Goal: Information Seeking & Learning: Check status

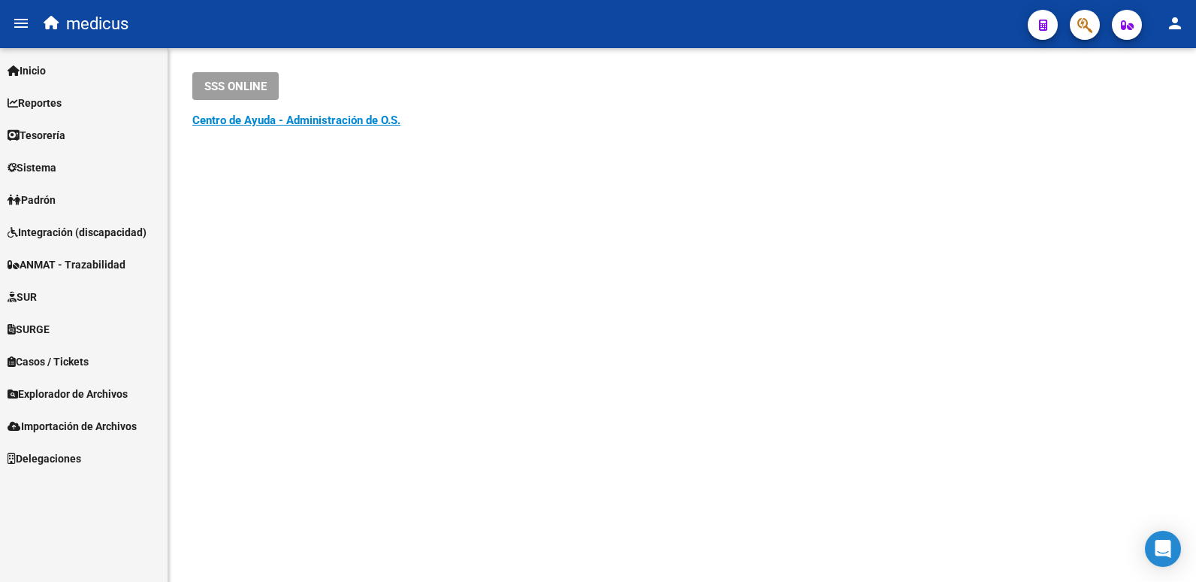
click at [1072, 17] on button "button" at bounding box center [1085, 25] width 30 height 30
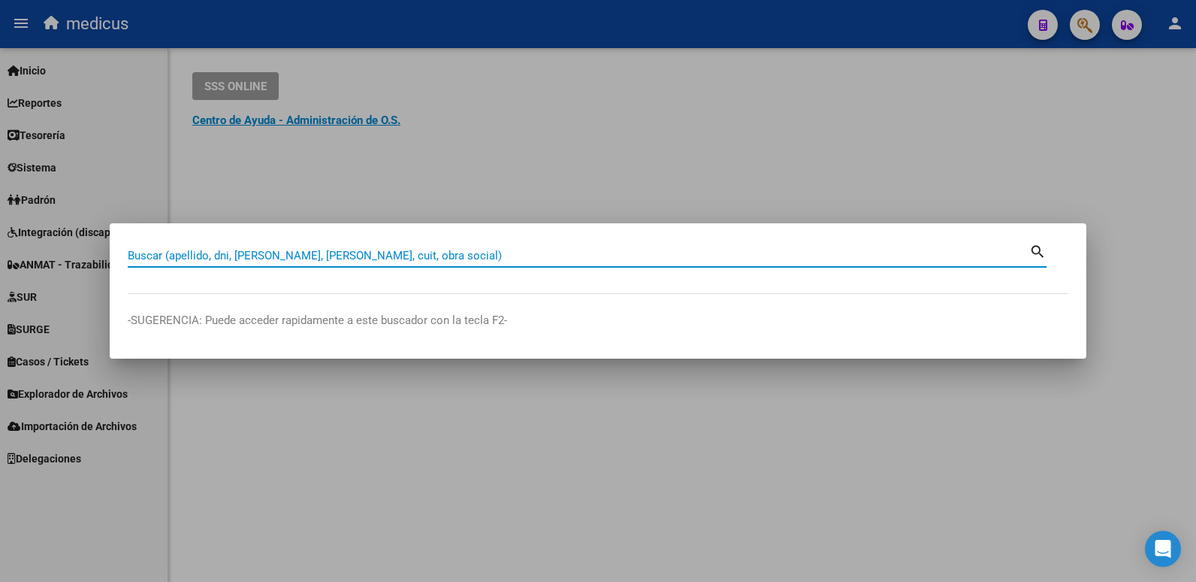
click at [378, 266] on div "Buscar (apellido, dni, [PERSON_NAME], [PERSON_NAME], cuit, obra social)" at bounding box center [579, 255] width 902 height 23
click at [386, 249] on input "Buscar (apellido, dni, [PERSON_NAME], [PERSON_NAME], cuit, obra social)" at bounding box center [579, 256] width 902 height 14
paste input "20386383740"
type input "20386383740"
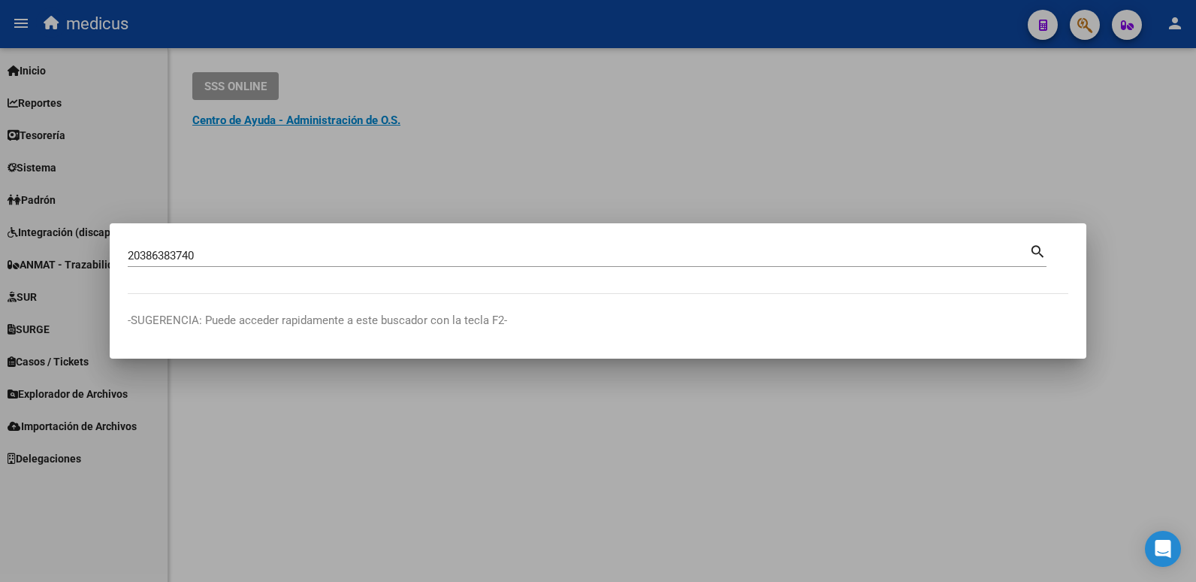
click at [1041, 251] on mat-icon "search" at bounding box center [1038, 250] width 17 height 18
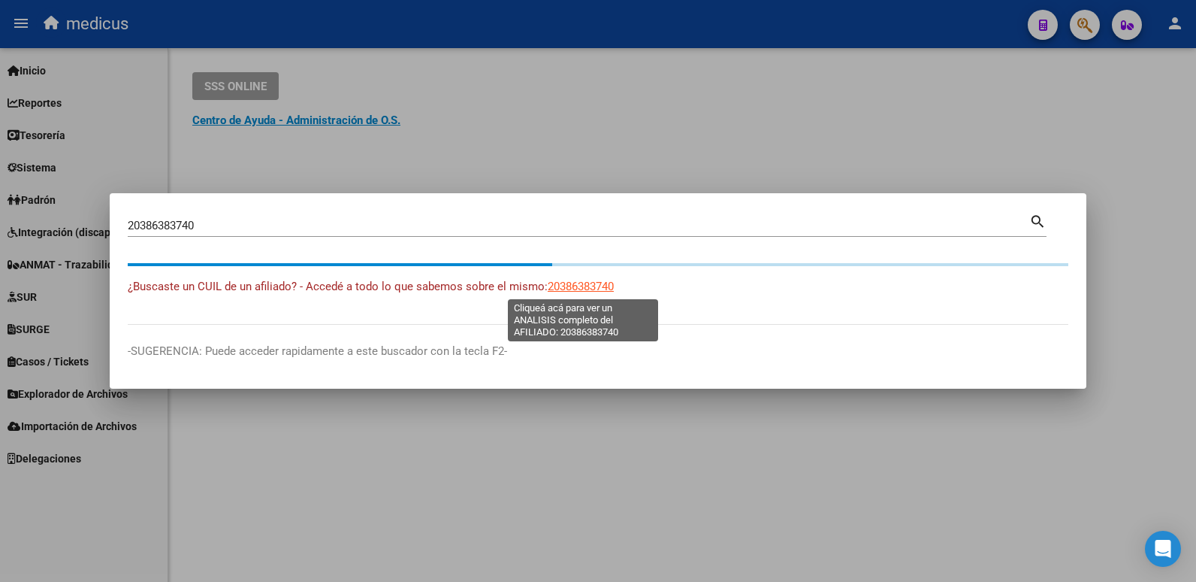
click at [597, 290] on span "20386383740" at bounding box center [581, 287] width 66 height 14
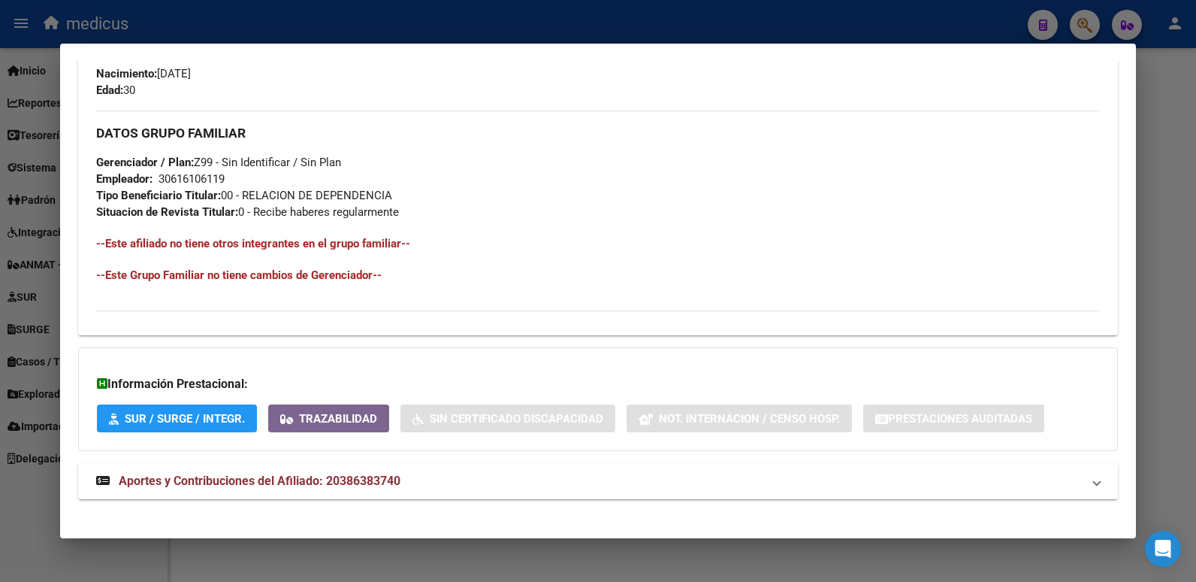
scroll to position [683, 0]
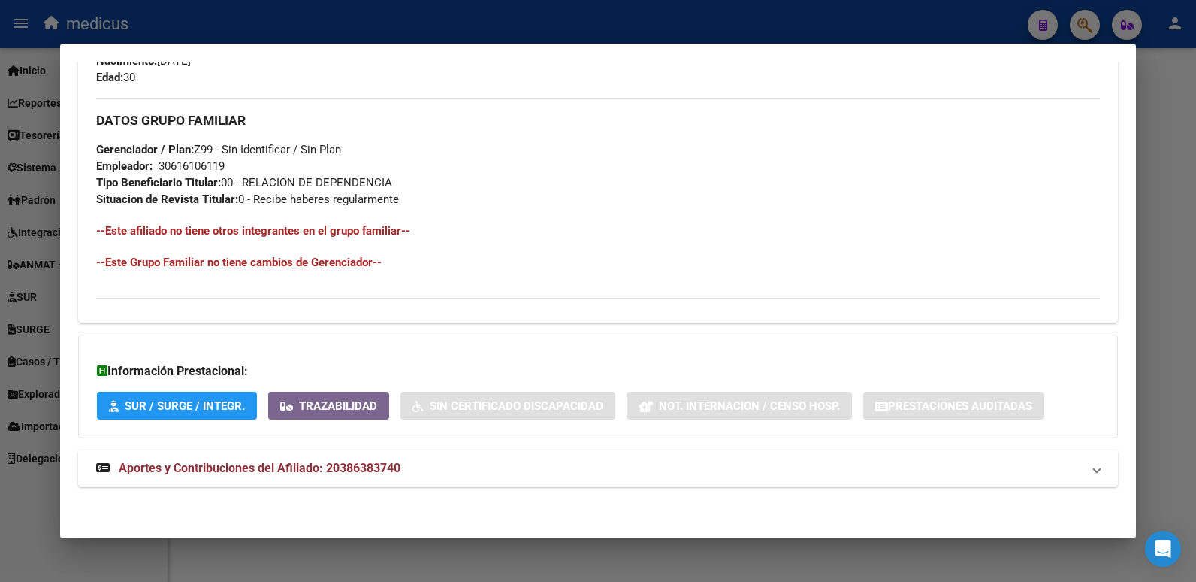
click at [250, 468] on span "Aportes y Contribuciones del Afiliado: 20386383740" at bounding box center [260, 468] width 282 height 14
click at [250, 468] on span "Aportes y Contribuciones del Afiliado: 20386383740" at bounding box center [260, 474] width 282 height 14
click at [250, 457] on mat-expansion-panel-header "Aportes y Contribuciones del Afiliado: 20386383740" at bounding box center [598, 468] width 1041 height 36
click at [253, 476] on span "Aportes y Contribuciones del Afiliado: 20386383740" at bounding box center [260, 474] width 282 height 14
click at [253, 476] on strong "Aportes y Contribuciones del Afiliado: 20386383740" at bounding box center [248, 468] width 304 height 18
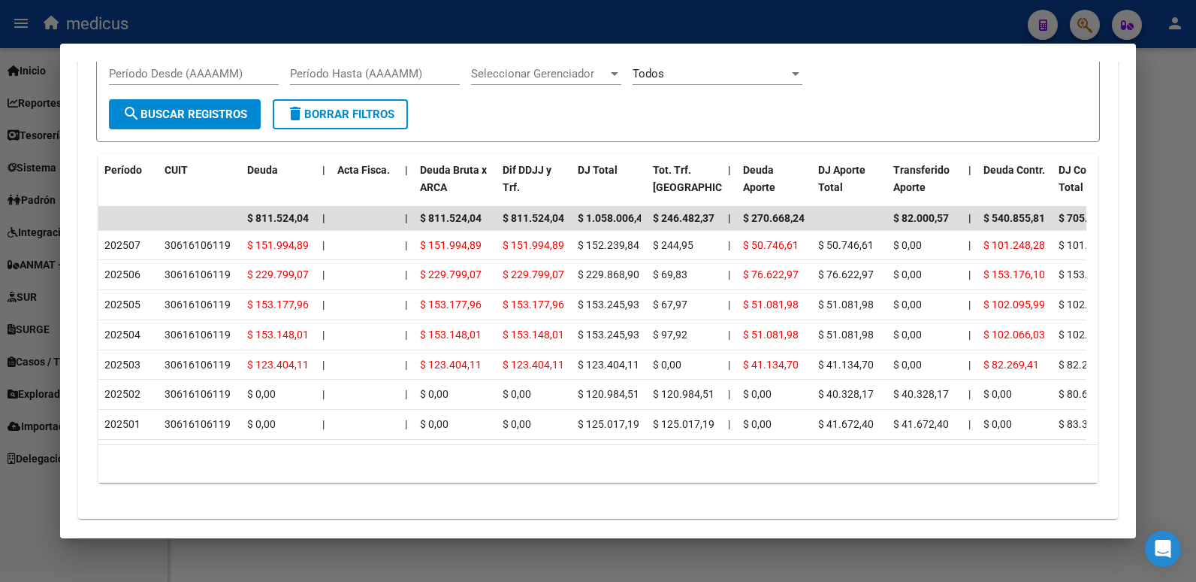
scroll to position [1211, 0]
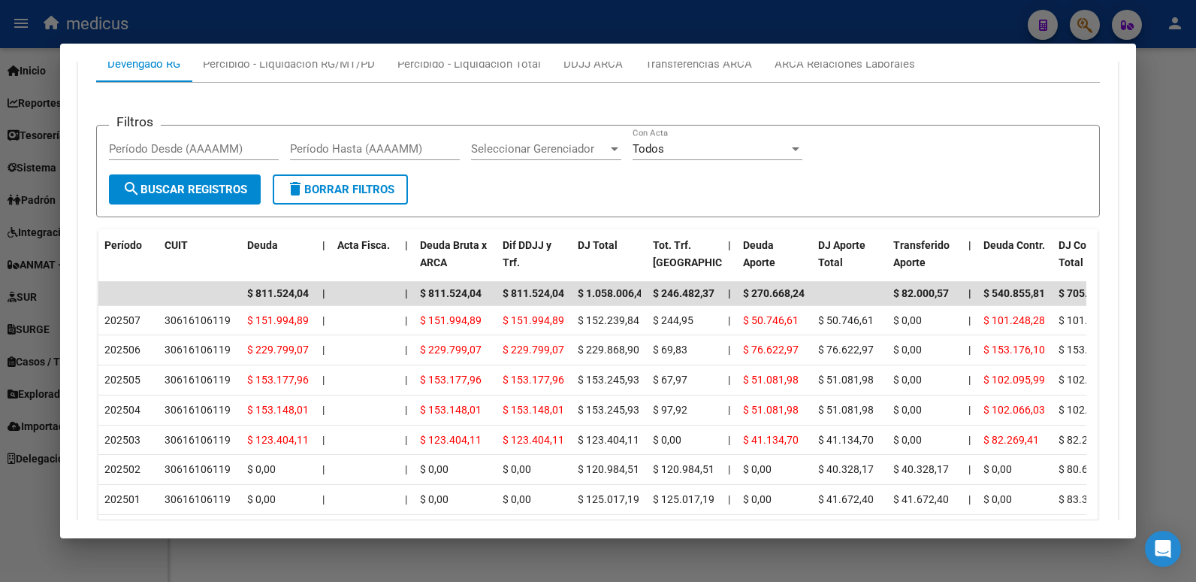
drag, startPoint x: 461, startPoint y: 14, endPoint x: 1025, endPoint y: 42, distance: 564.3
click at [465, 14] on div at bounding box center [598, 291] width 1196 height 582
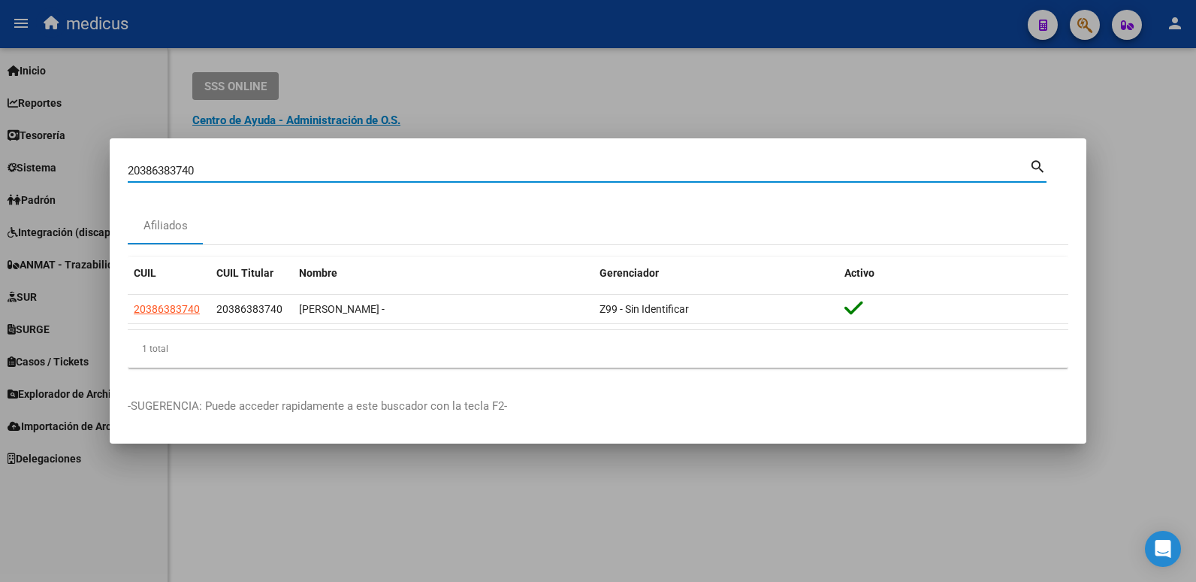
drag, startPoint x: 202, startPoint y: 163, endPoint x: -3, endPoint y: 135, distance: 207.1
click at [0, 135] on html "menu medicus person Firma Express Inicio Calendario SSS Instructivos Contacto O…" at bounding box center [598, 291] width 1196 height 582
click at [452, 62] on div at bounding box center [598, 291] width 1196 height 582
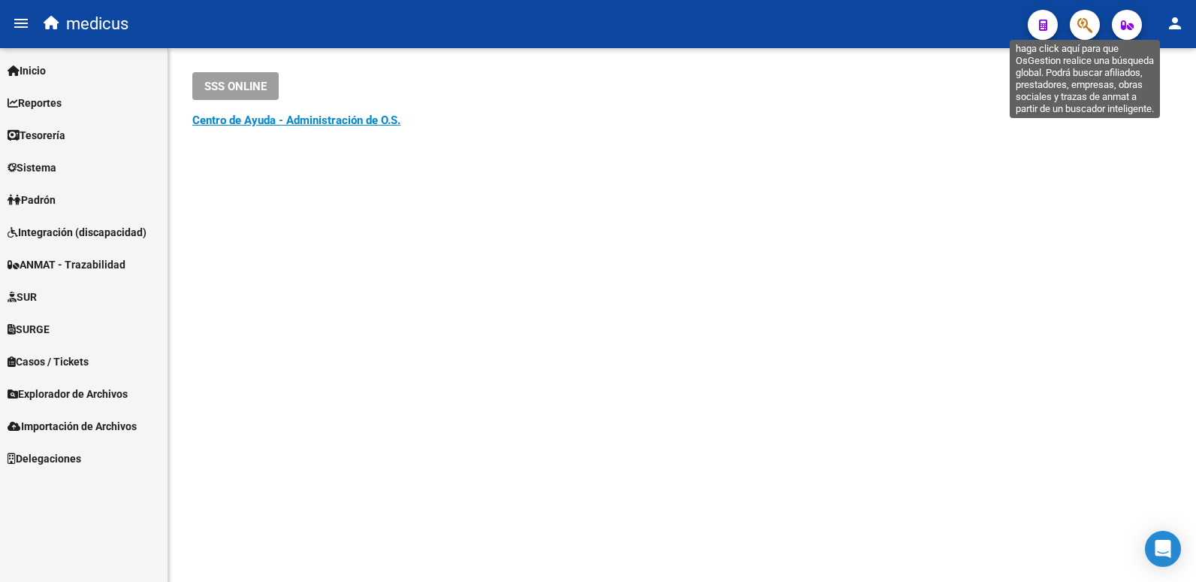
click at [1084, 18] on icon "button" at bounding box center [1085, 25] width 15 height 17
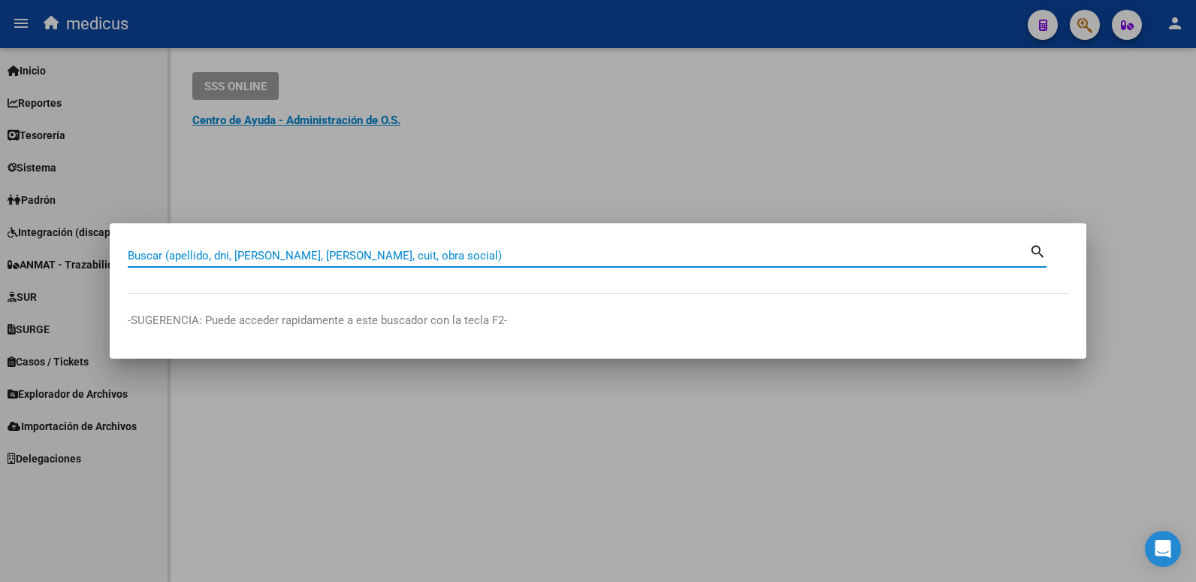
paste input "27632234312"
type input "27632234312"
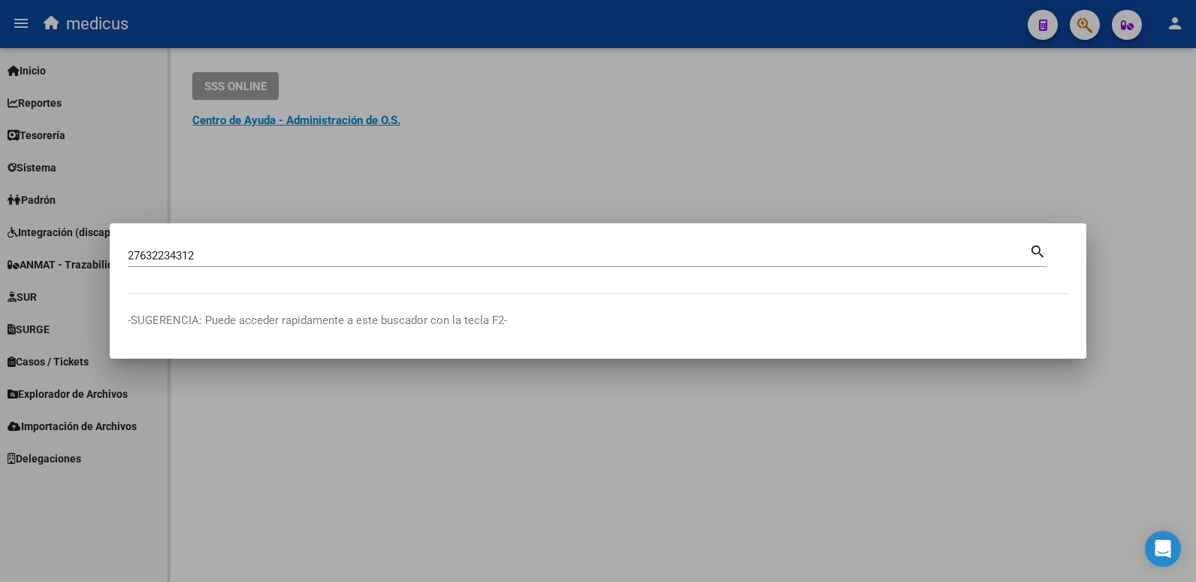
click at [1037, 249] on mat-icon "search" at bounding box center [1038, 250] width 17 height 18
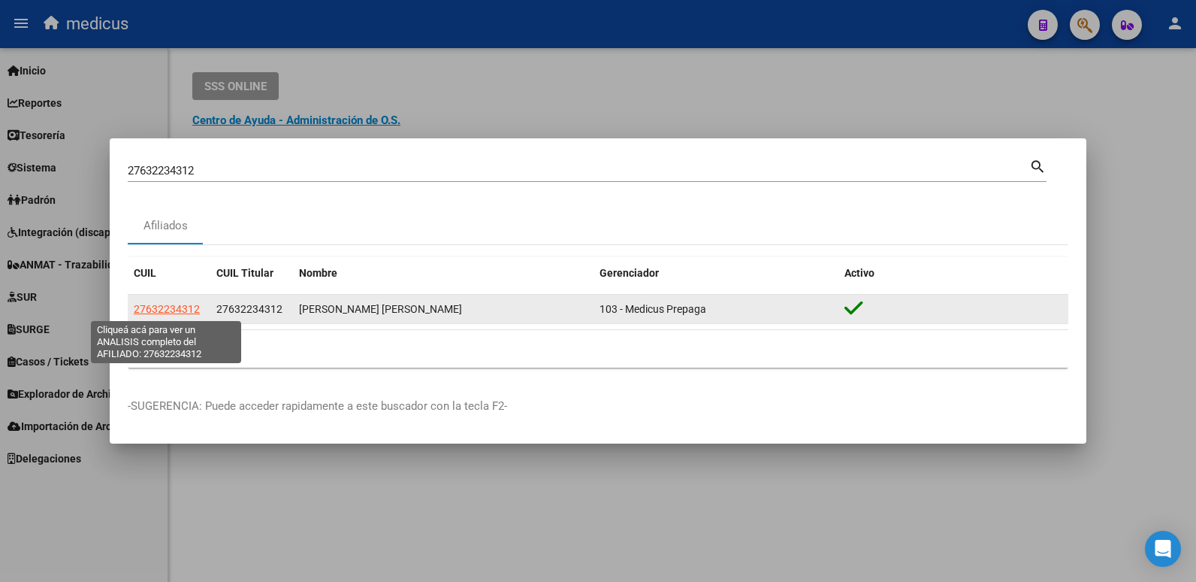
click at [165, 309] on span "27632234312" at bounding box center [167, 309] width 66 height 12
type textarea "27632234312"
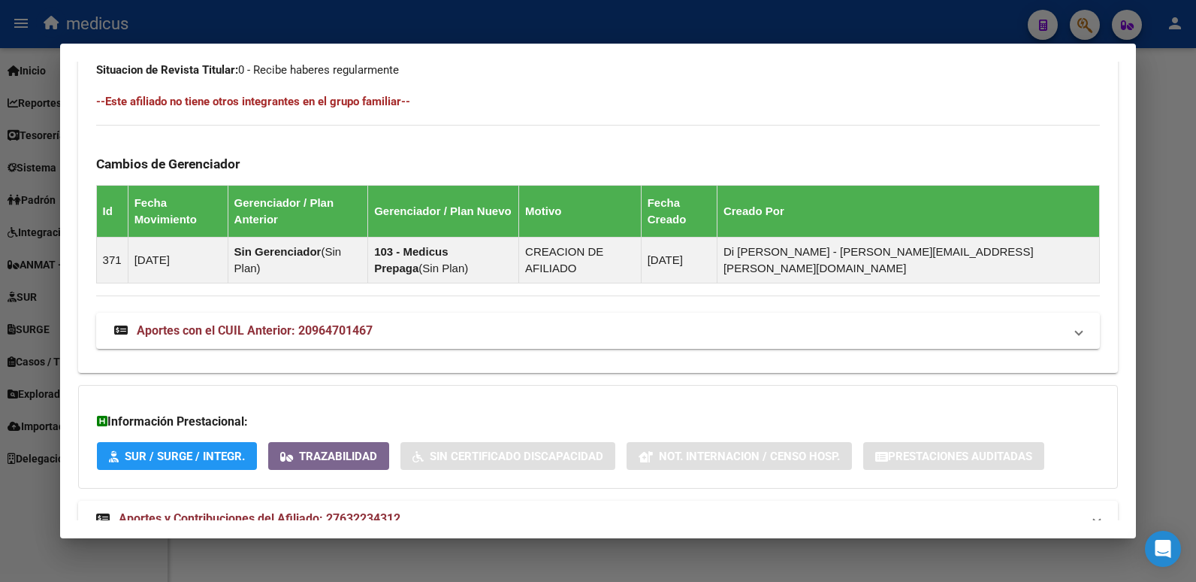
scroll to position [818, 0]
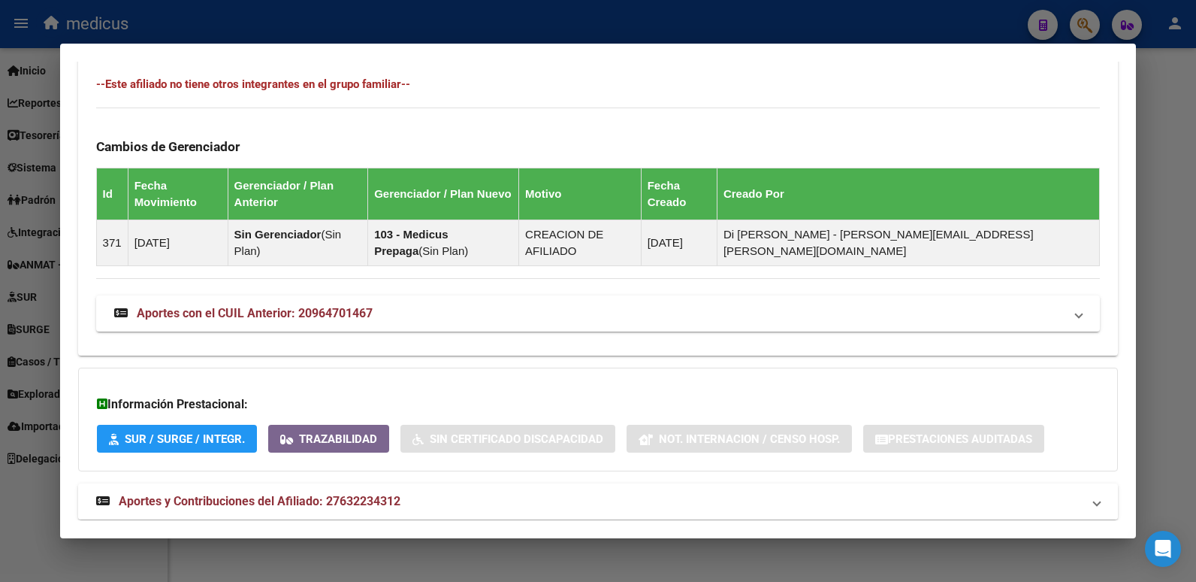
click at [256, 494] on span "Aportes y Contribuciones del Afiliado: 27632234312" at bounding box center [260, 501] width 282 height 14
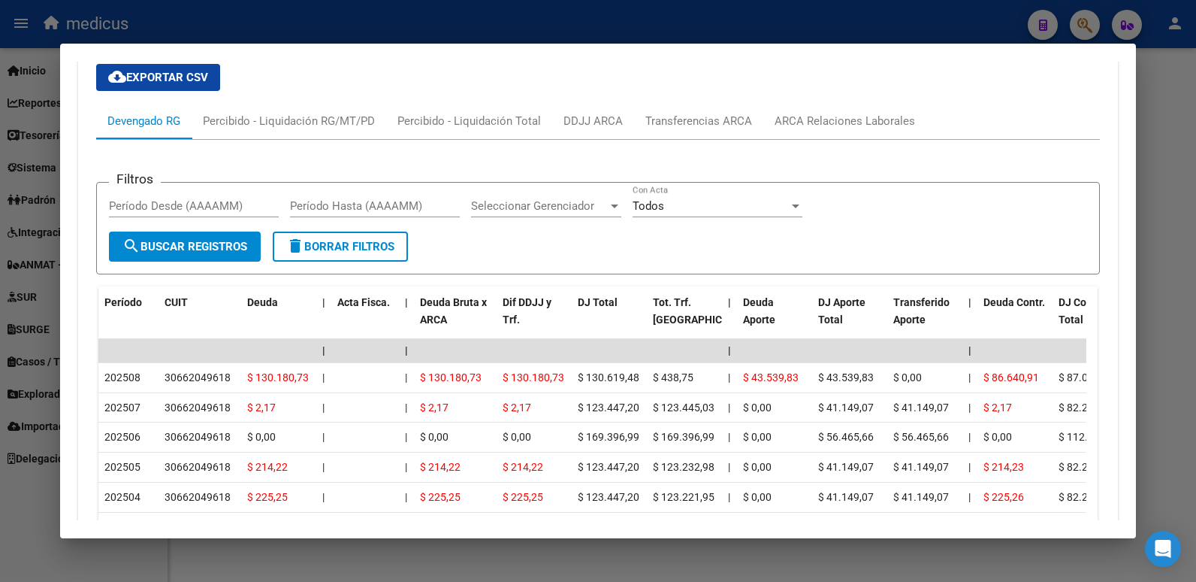
scroll to position [1344, 0]
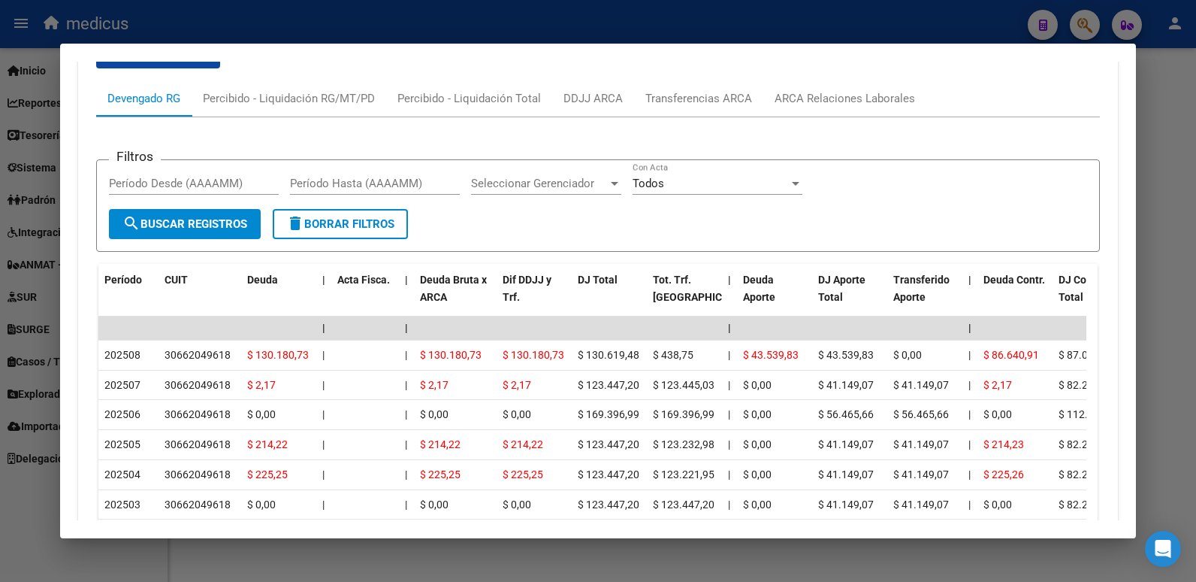
click at [495, 16] on div at bounding box center [598, 291] width 1196 height 582
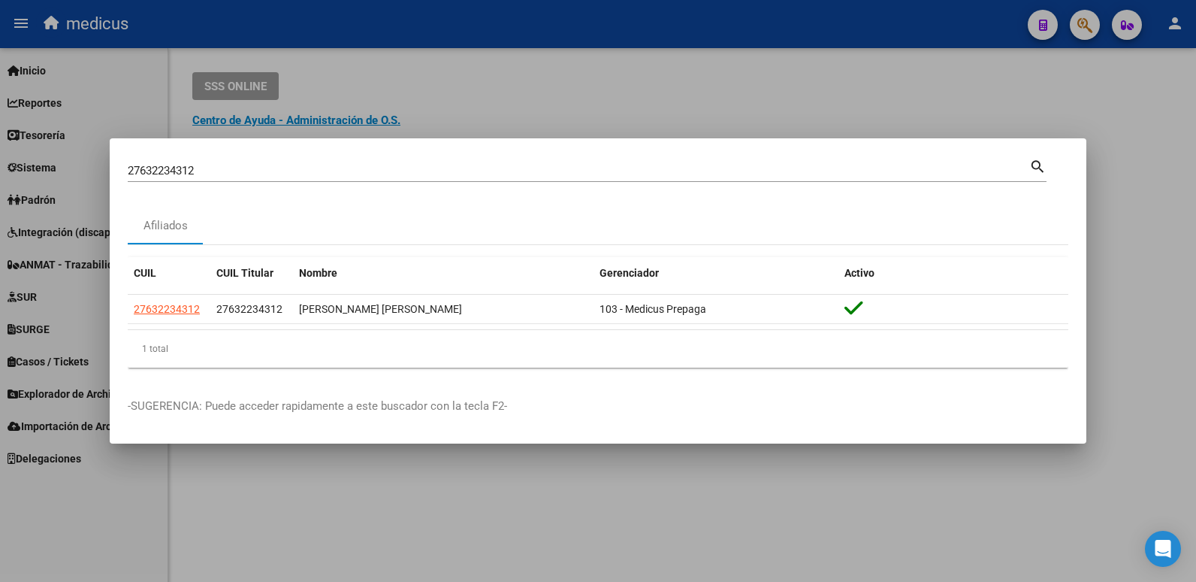
click at [1085, 14] on div at bounding box center [598, 291] width 1196 height 582
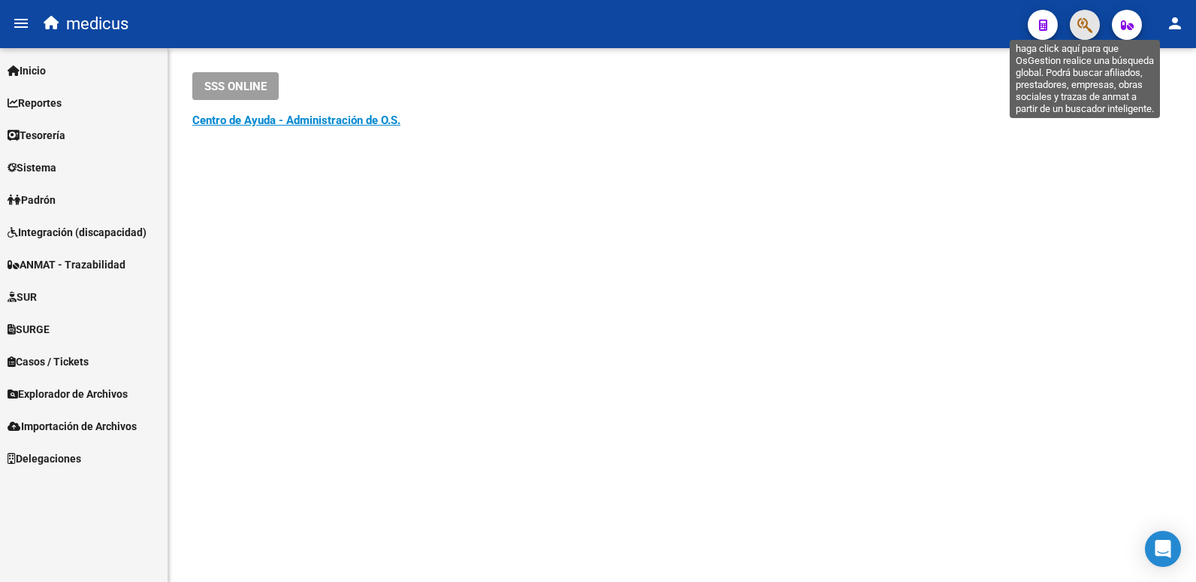
click at [1090, 23] on icon "button" at bounding box center [1085, 25] width 15 height 17
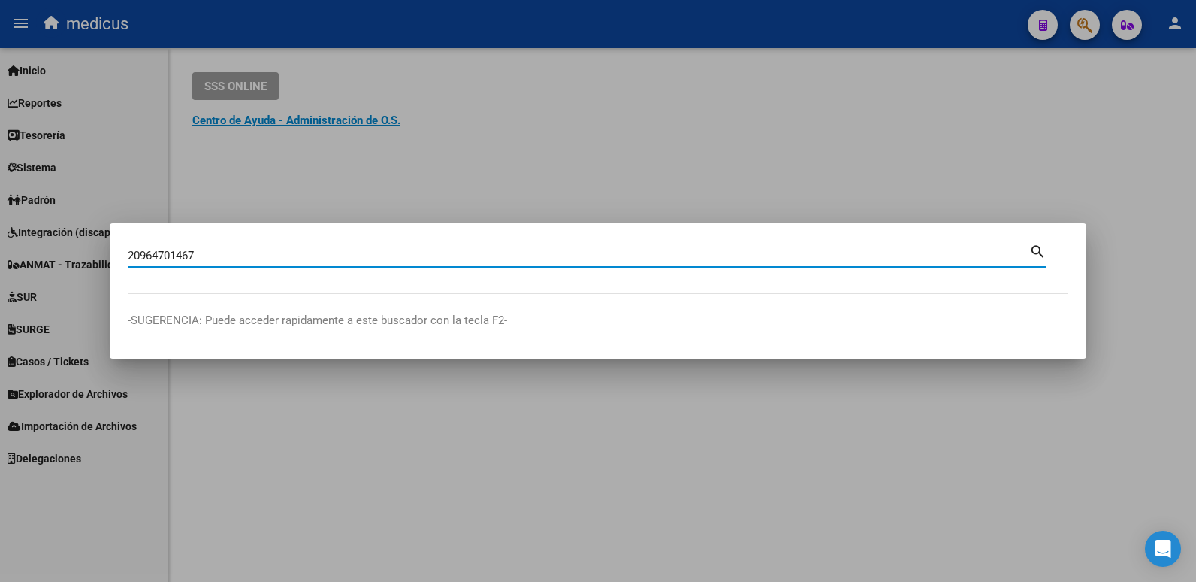
type input "20964701467"
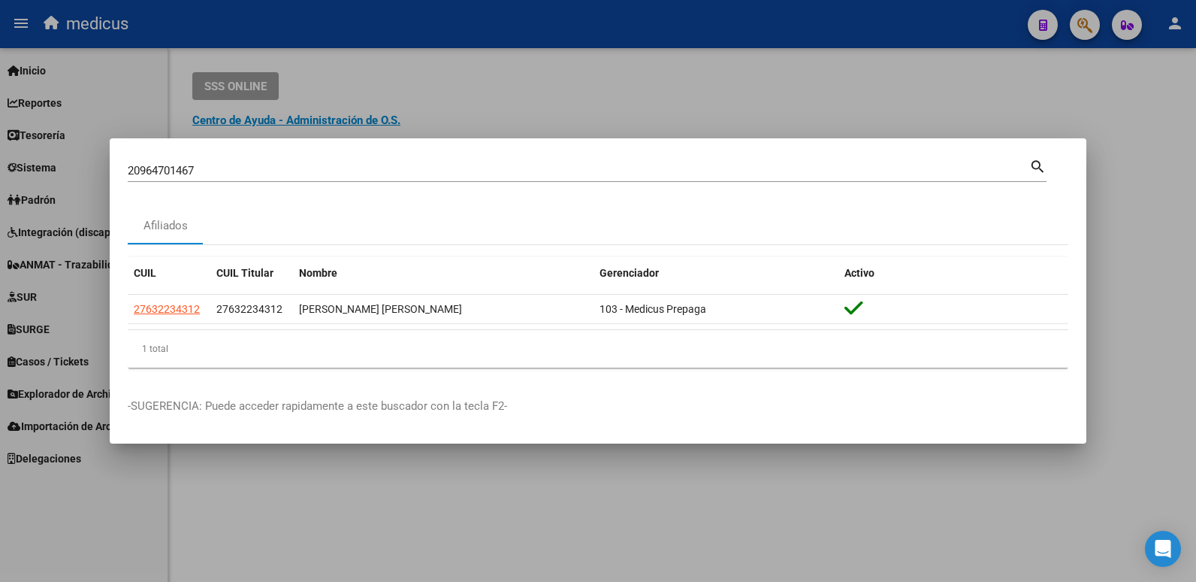
click at [397, 485] on div "20964701467 Buscar (apellido, dni, cuil, nro traspaso, cuit, obra social) searc…" at bounding box center [598, 291] width 1196 height 582
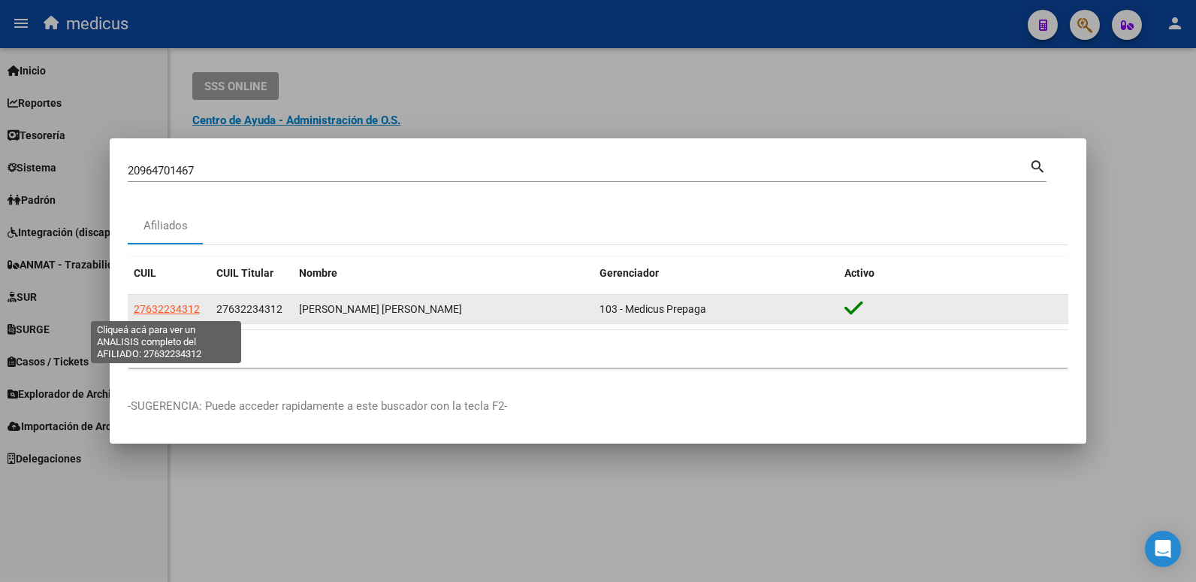
click at [162, 312] on span "27632234312" at bounding box center [167, 309] width 66 height 12
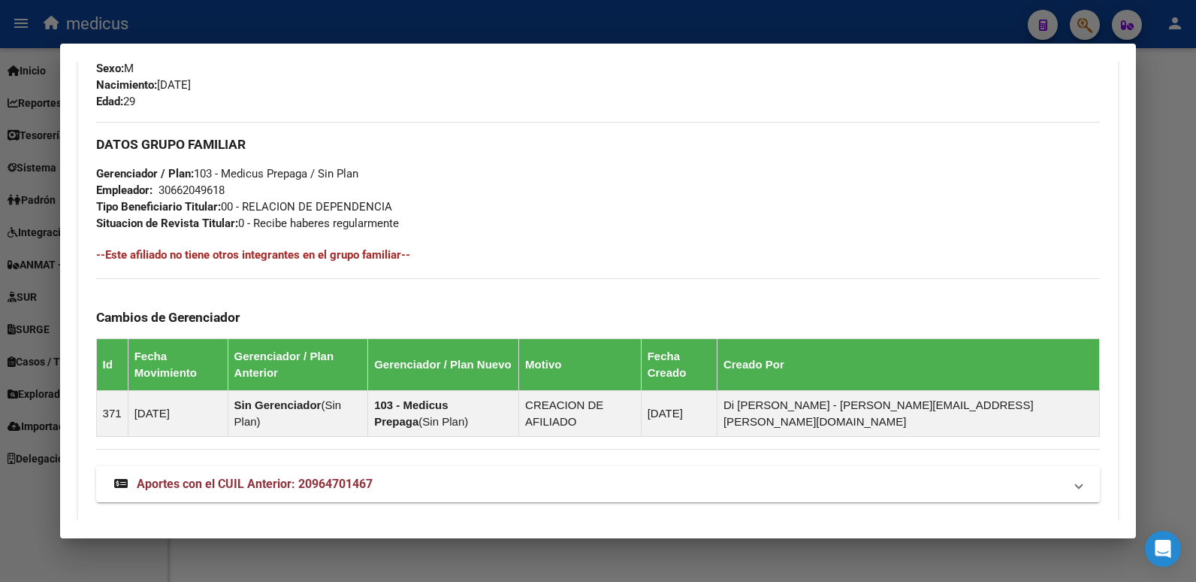
scroll to position [818, 0]
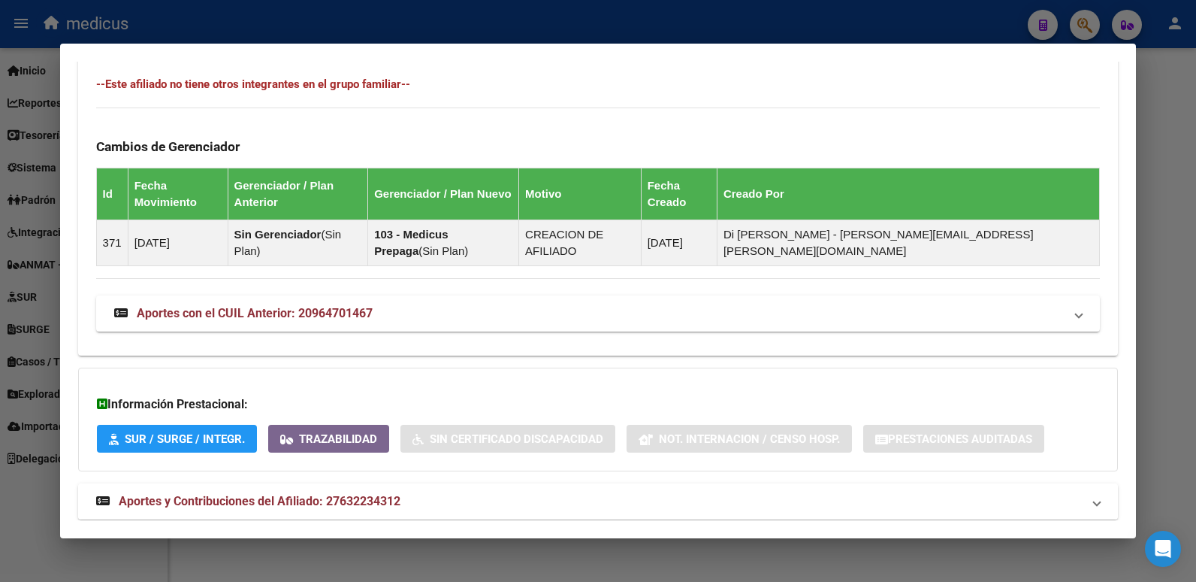
click at [195, 494] on span "Aportes y Contribuciones del Afiliado: 27632234312" at bounding box center [260, 501] width 282 height 14
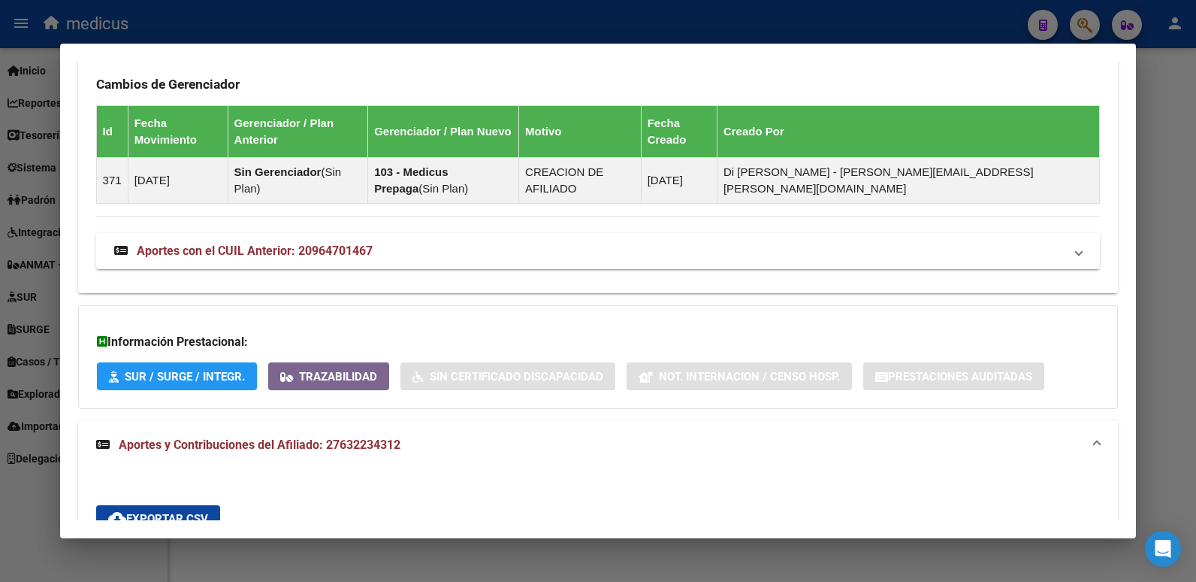
scroll to position [868, 0]
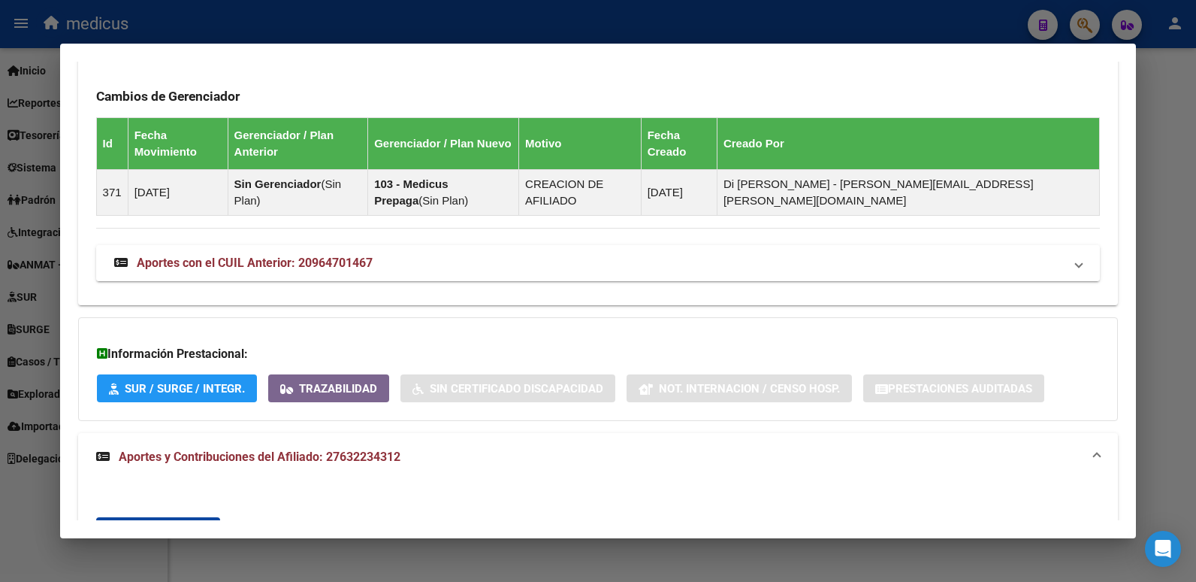
drag, startPoint x: 376, startPoint y: 233, endPoint x: 299, endPoint y: 230, distance: 77.5
click at [299, 255] on mat-panel-title "Aportes con el CUIL Anterior: 20964701467" at bounding box center [589, 263] width 951 height 17
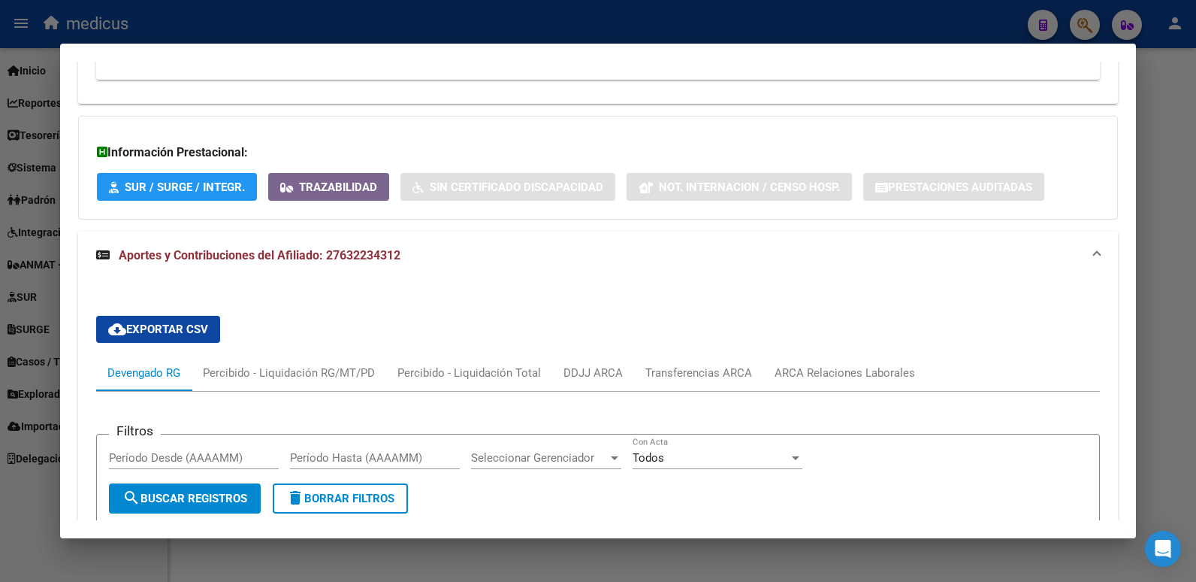
scroll to position [1469, 0]
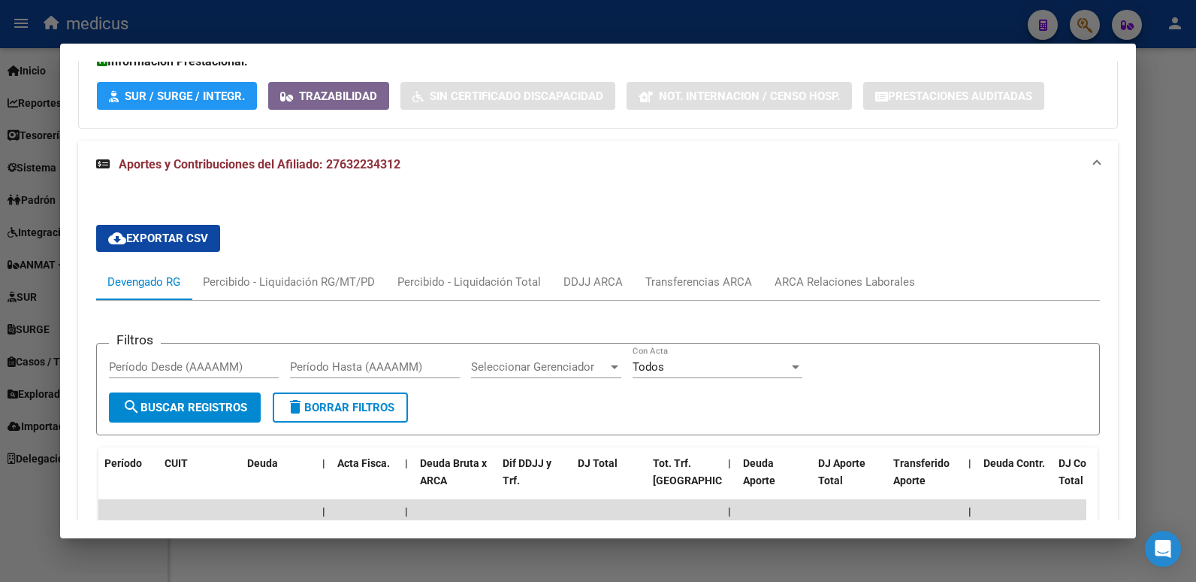
drag, startPoint x: 405, startPoint y: 138, endPoint x: 321, endPoint y: 144, distance: 84.4
click at [321, 144] on mat-expansion-panel-header "Aportes y Contribuciones del Afiliado: 27632234312" at bounding box center [598, 165] width 1041 height 48
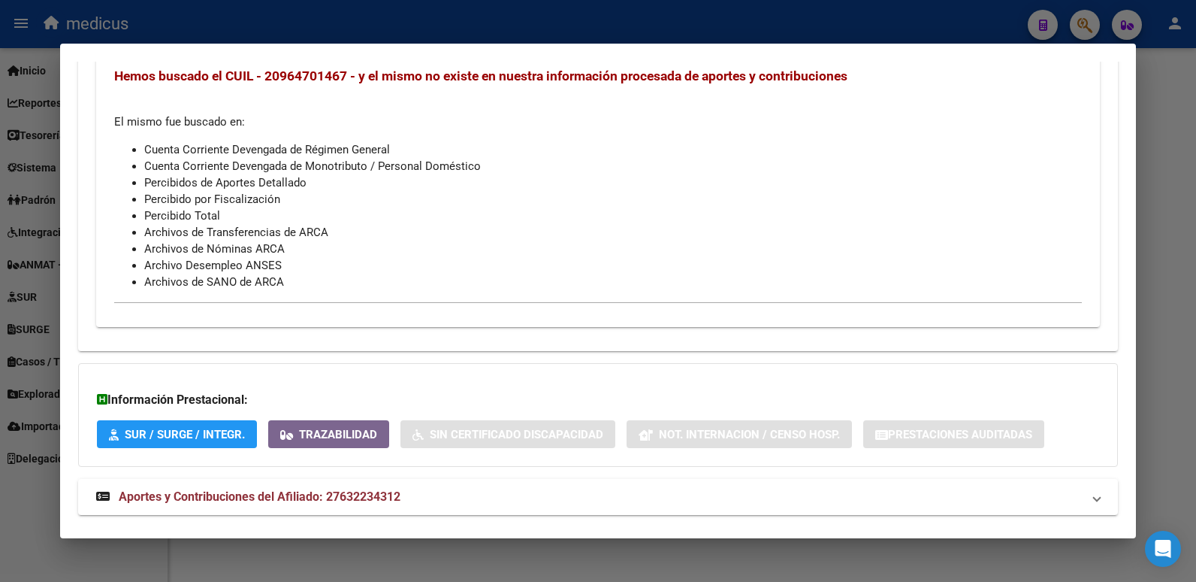
scroll to position [1126, 0]
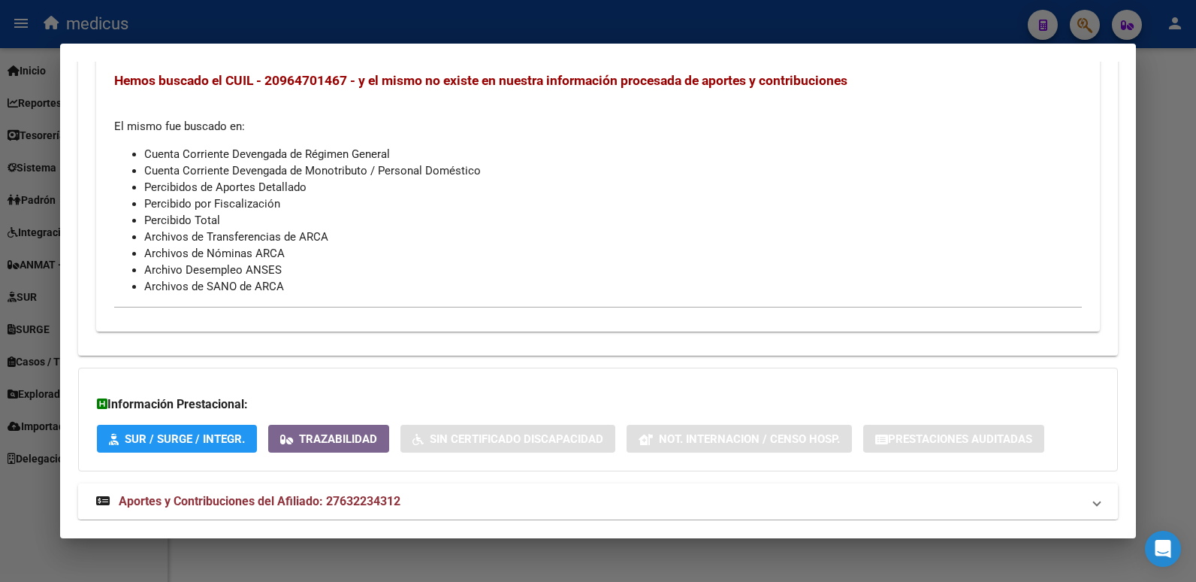
click at [228, 494] on span "Aportes y Contribuciones del Afiliado: 27632234312" at bounding box center [260, 501] width 282 height 14
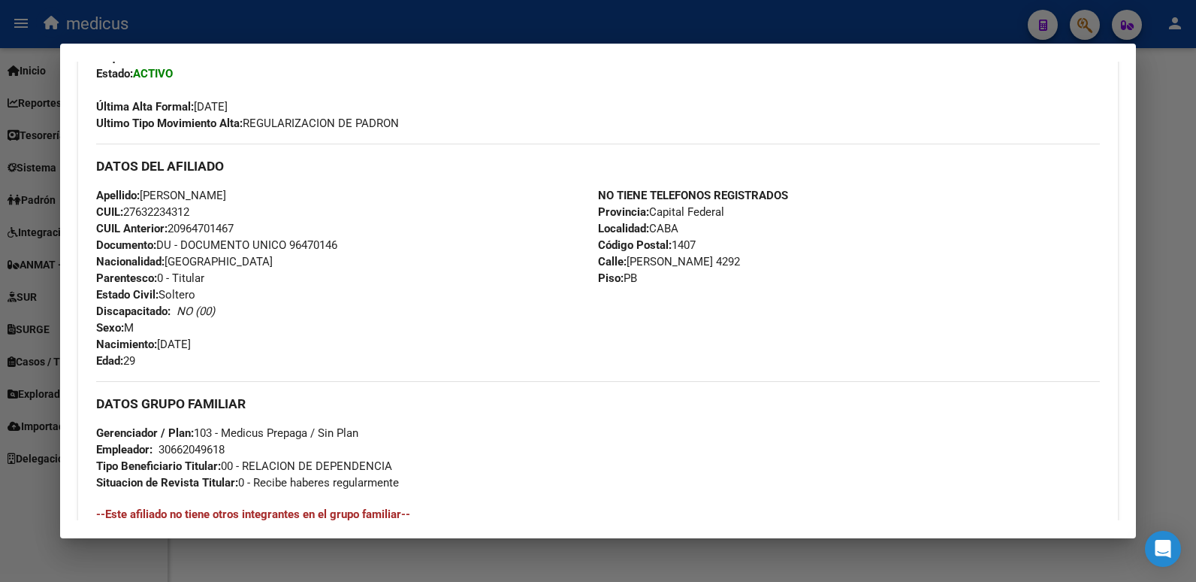
scroll to position [350, 0]
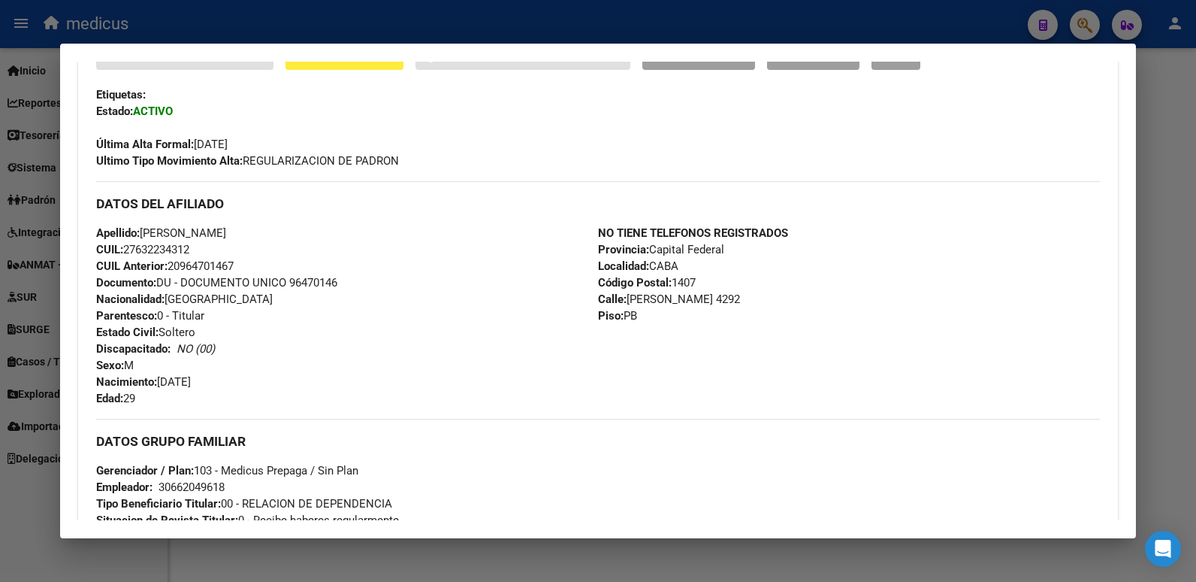
click at [183, 261] on span "CUIL Anterior: 20964701467" at bounding box center [165, 266] width 138 height 14
drag, startPoint x: 170, startPoint y: 265, endPoint x: 279, endPoint y: 265, distance: 109.0
click at [279, 265] on div "Apellido: [PERSON_NAME] CUIL: 27632234312 CUIL Anterior: 20964701467 Documento:…" at bounding box center [347, 316] width 502 height 182
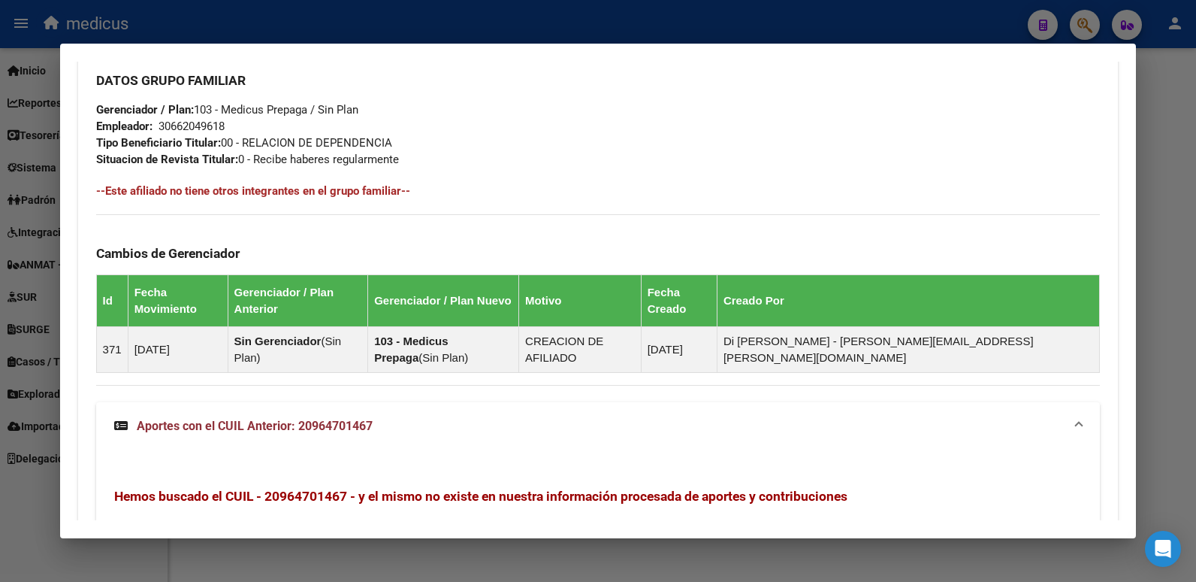
scroll to position [726, 0]
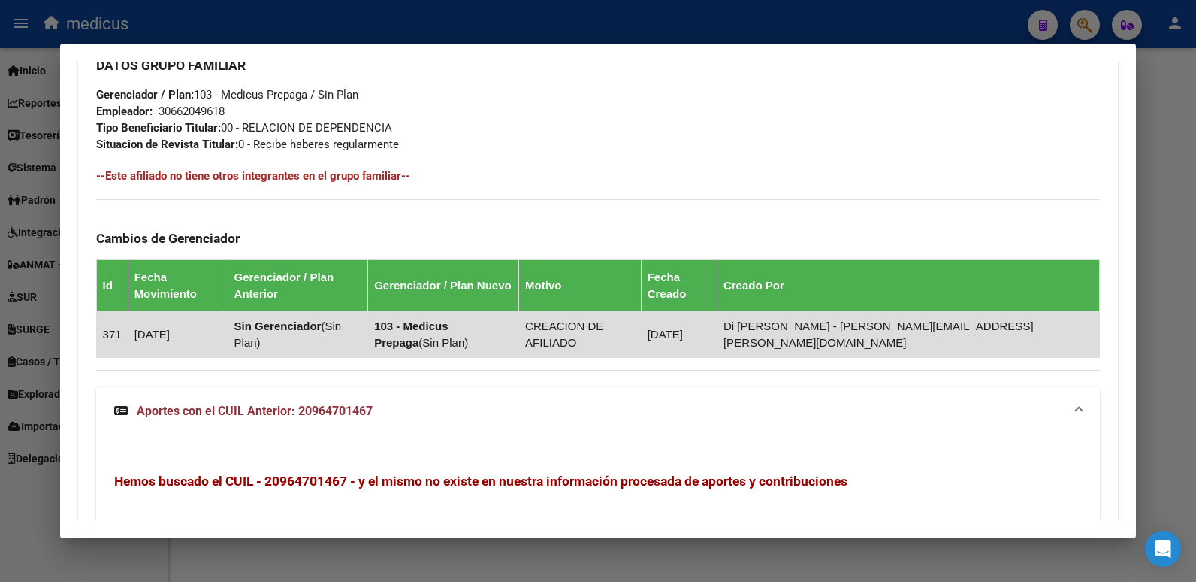
drag, startPoint x: 797, startPoint y: 308, endPoint x: 726, endPoint y: 316, distance: 71.0
click at [717, 316] on td "[DATE]" at bounding box center [679, 335] width 76 height 46
drag, startPoint x: 726, startPoint y: 316, endPoint x: 797, endPoint y: 304, distance: 72.3
click at [717, 312] on td "[DATE]" at bounding box center [679, 335] width 76 height 46
drag, startPoint x: 797, startPoint y: 304, endPoint x: 692, endPoint y: 308, distance: 105.3
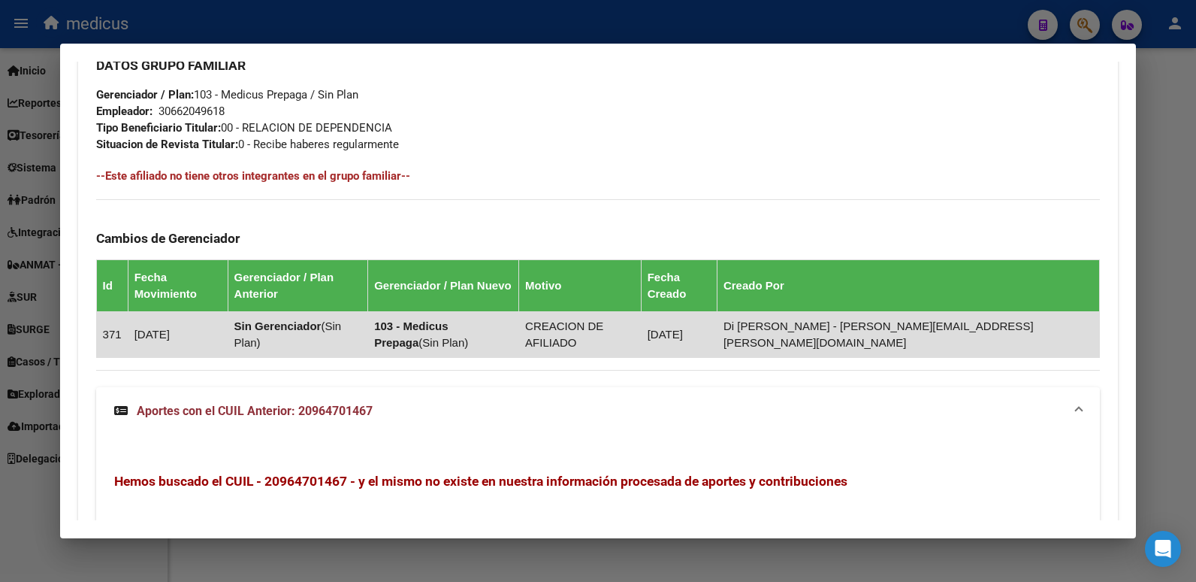
click at [692, 312] on tr "371 [DATE] Sin Gerenciador ( Sin Plan ) 103 - Medicus Prepaga ( Sin Plan ) CREA…" at bounding box center [598, 335] width 1004 height 46
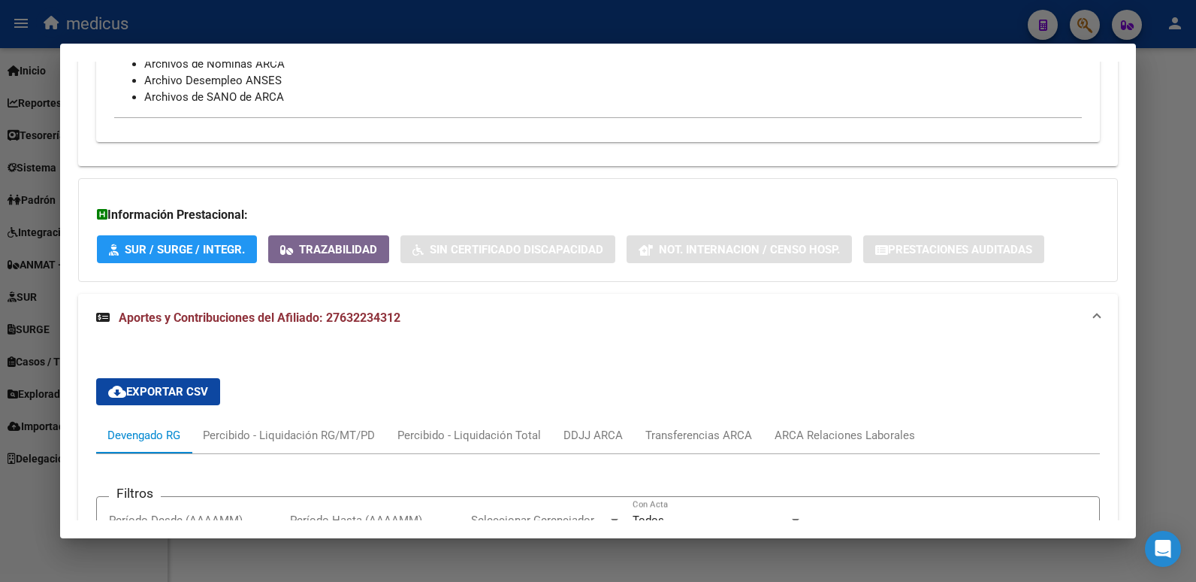
scroll to position [1327, 0]
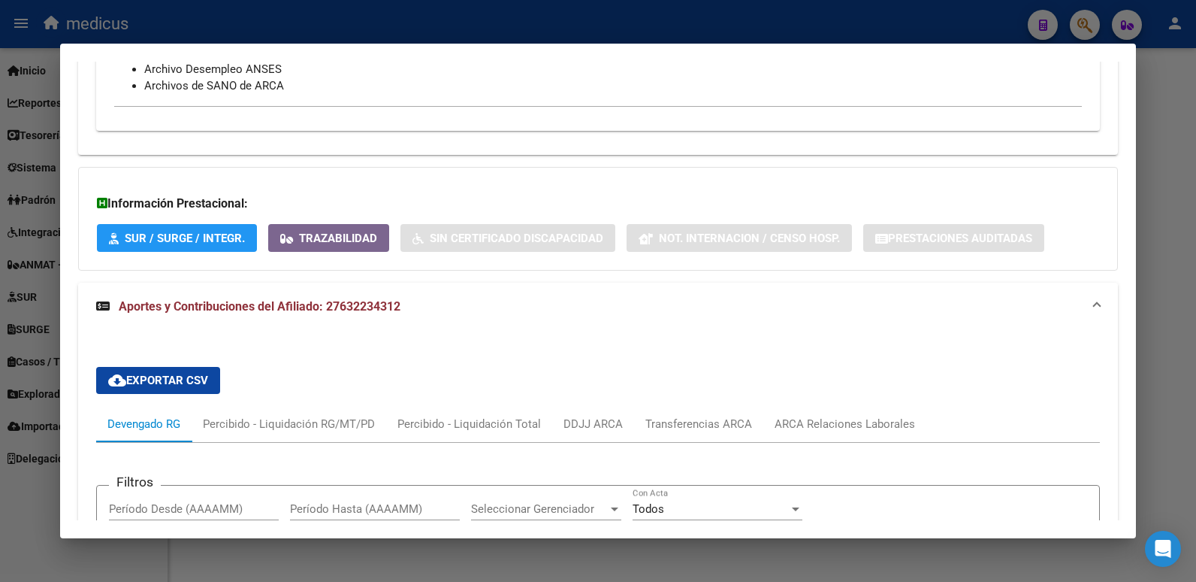
drag, startPoint x: 323, startPoint y: 272, endPoint x: 399, endPoint y: 273, distance: 75.9
click at [399, 299] on span "Aportes y Contribuciones del Afiliado: 27632234312" at bounding box center [260, 306] width 282 height 14
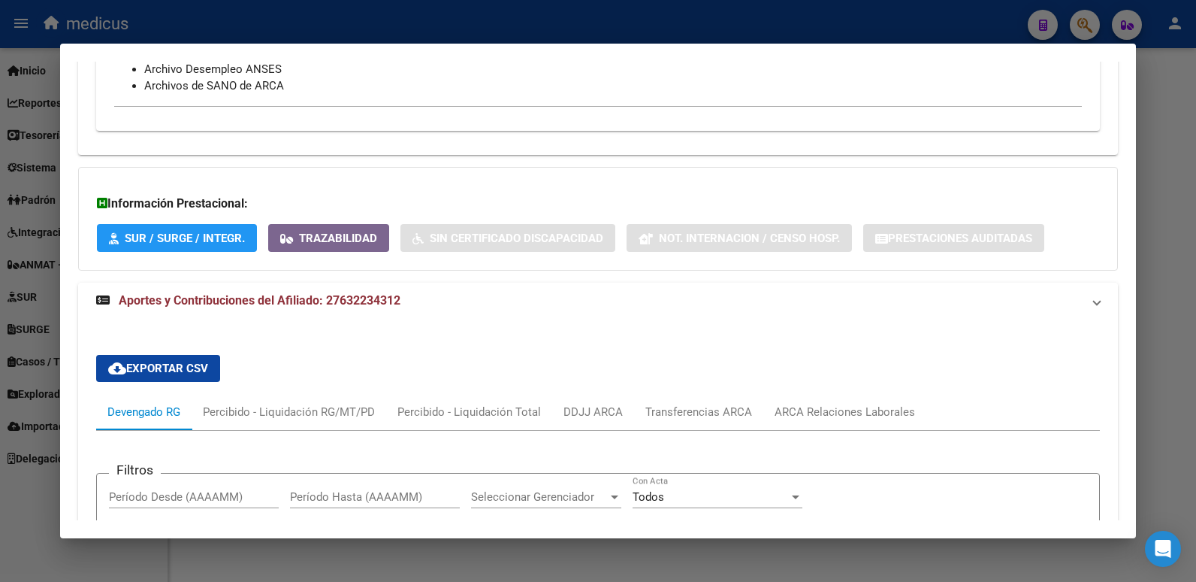
scroll to position [1126, 0]
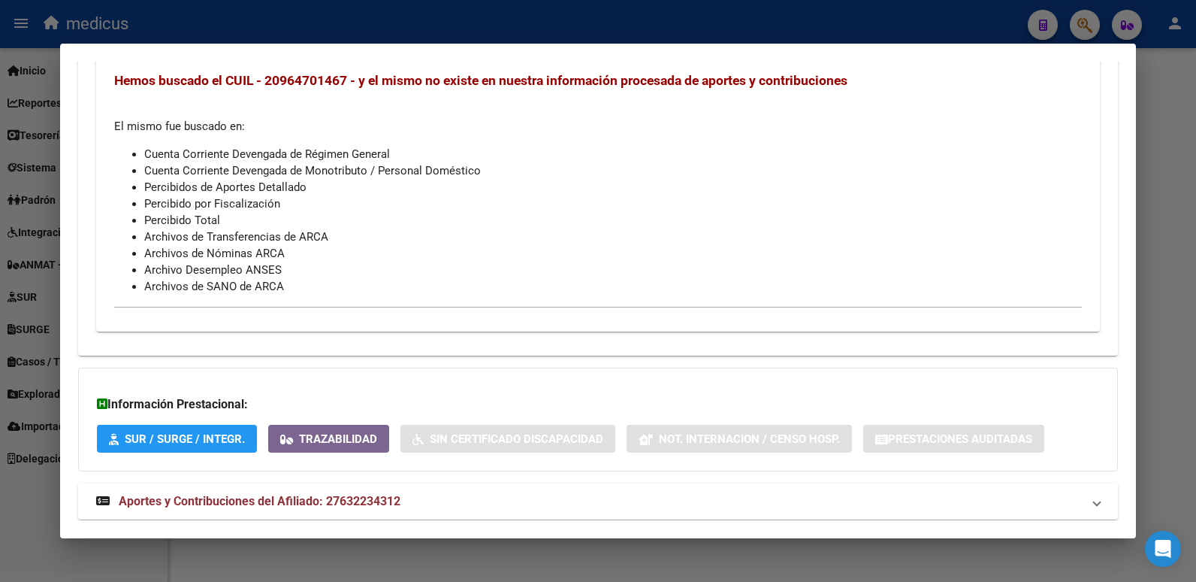
click at [242, 494] on span "Aportes y Contribuciones del Afiliado: 27632234312" at bounding box center [260, 501] width 282 height 14
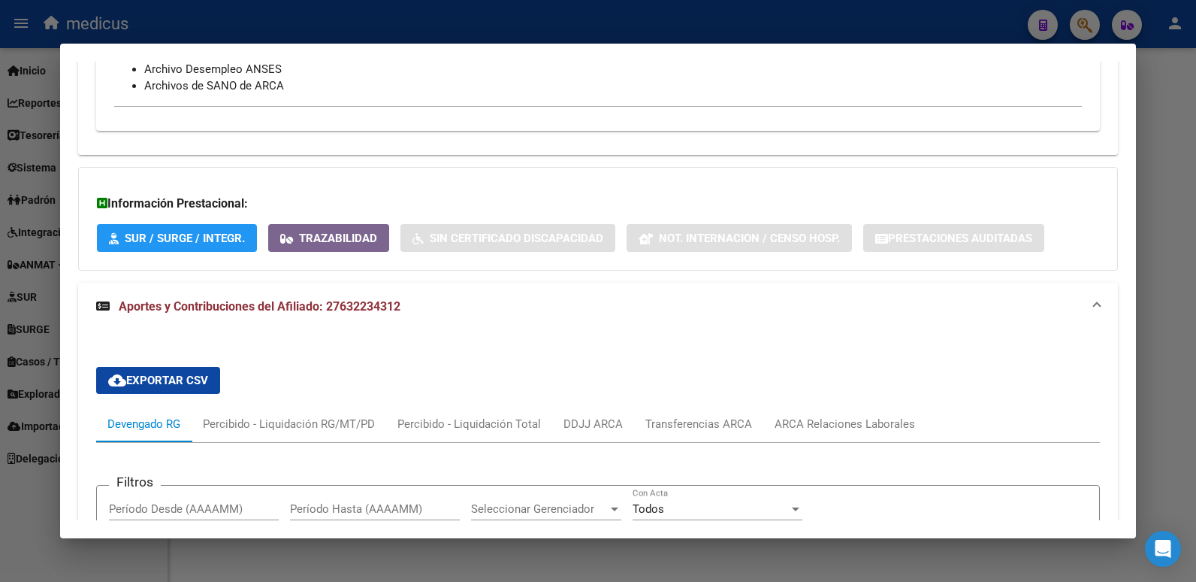
drag, startPoint x: 329, startPoint y: 280, endPoint x: 404, endPoint y: 280, distance: 74.4
click at [404, 298] on mat-panel-title "Aportes y Contribuciones del Afiliado: 27632234312" at bounding box center [589, 307] width 987 height 18
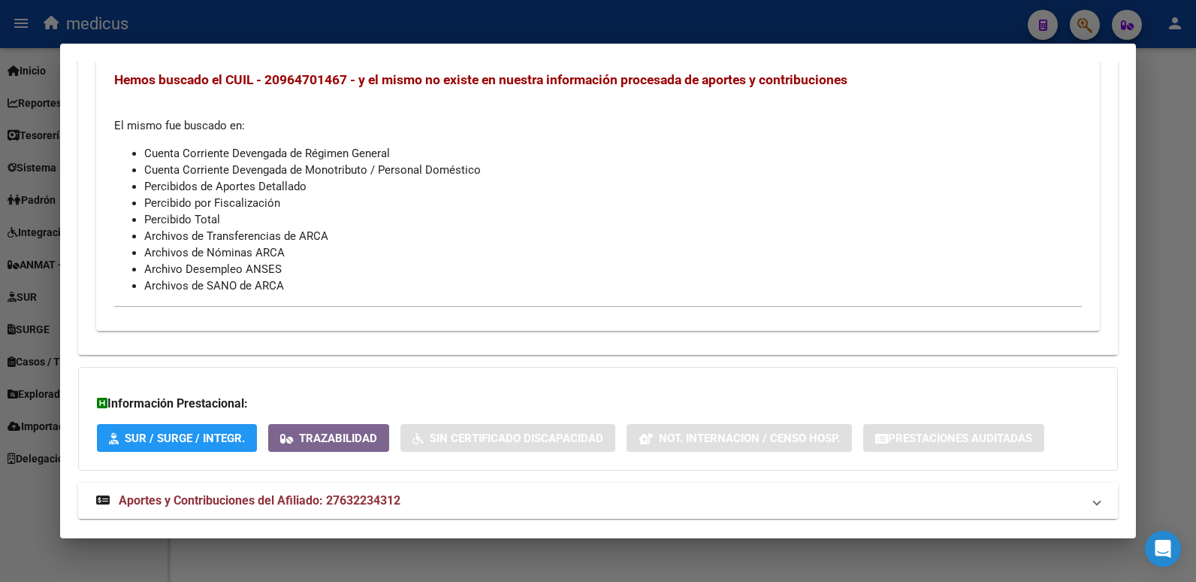
scroll to position [1126, 0]
click at [162, 483] on mat-expansion-panel-header "Aportes y Contribuciones del Afiliado: 27632234312" at bounding box center [598, 501] width 1041 height 36
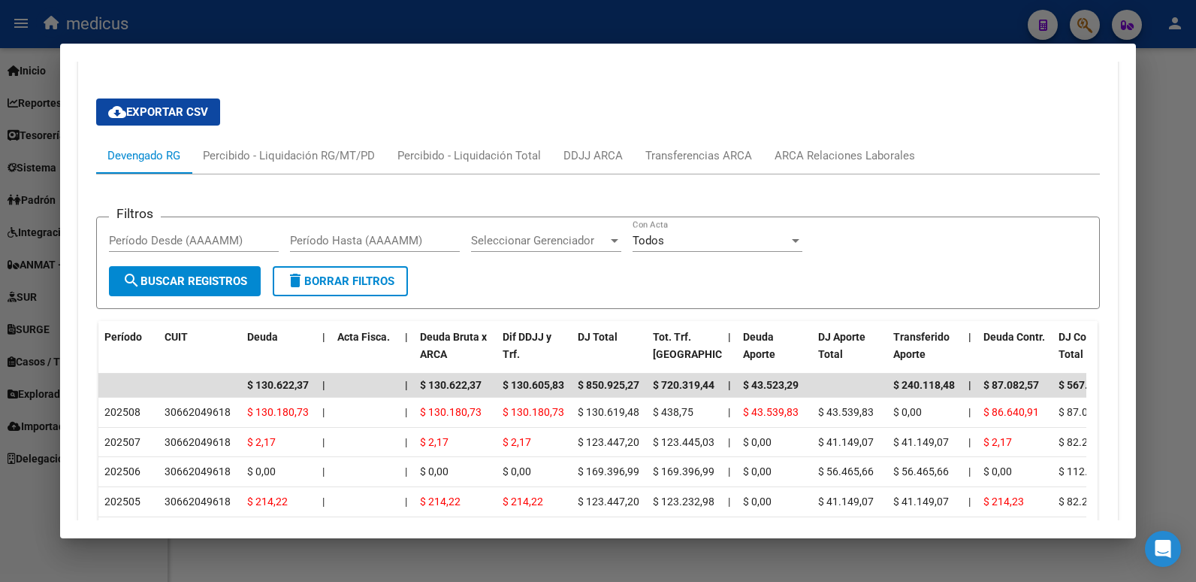
scroll to position [1703, 0]
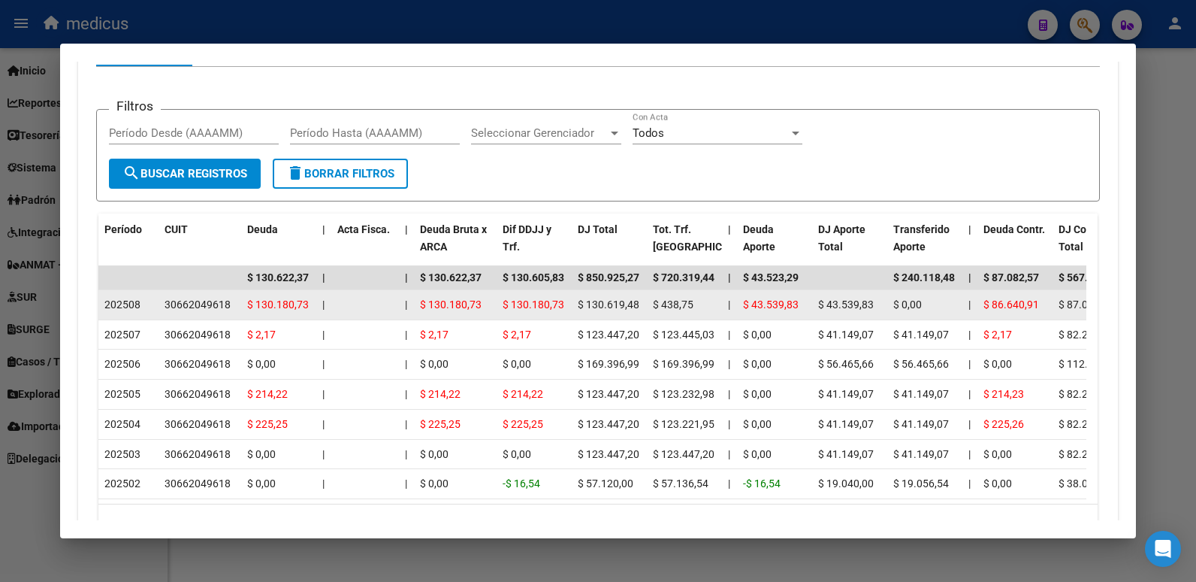
drag, startPoint x: 231, startPoint y: 271, endPoint x: 163, endPoint y: 277, distance: 68.6
click at [163, 290] on datatable-body-cell "30662049618" at bounding box center [200, 304] width 83 height 29
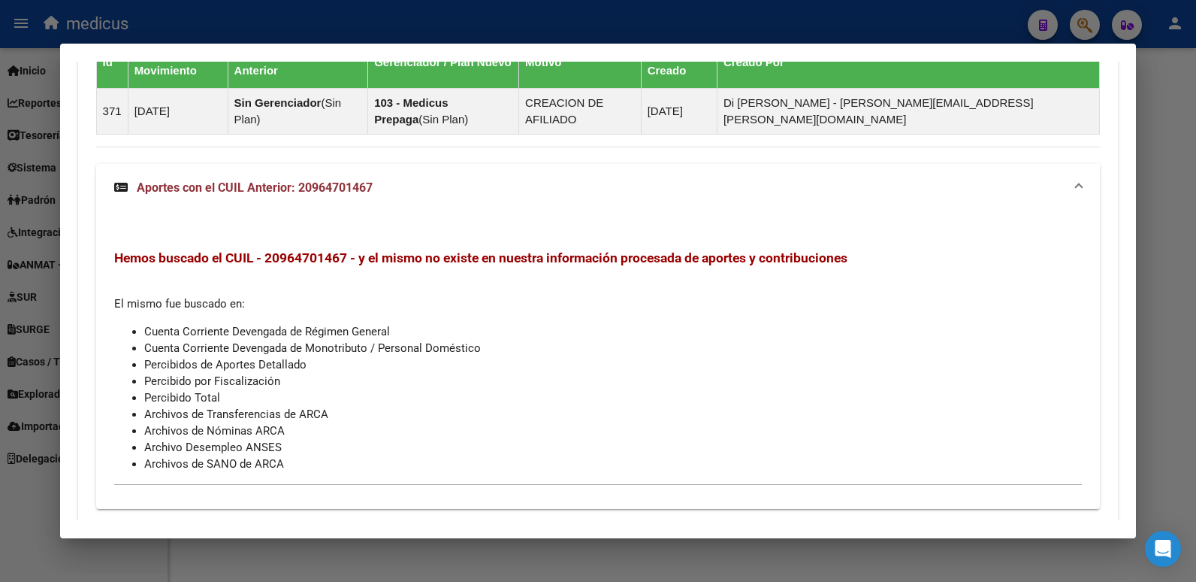
scroll to position [801, 0]
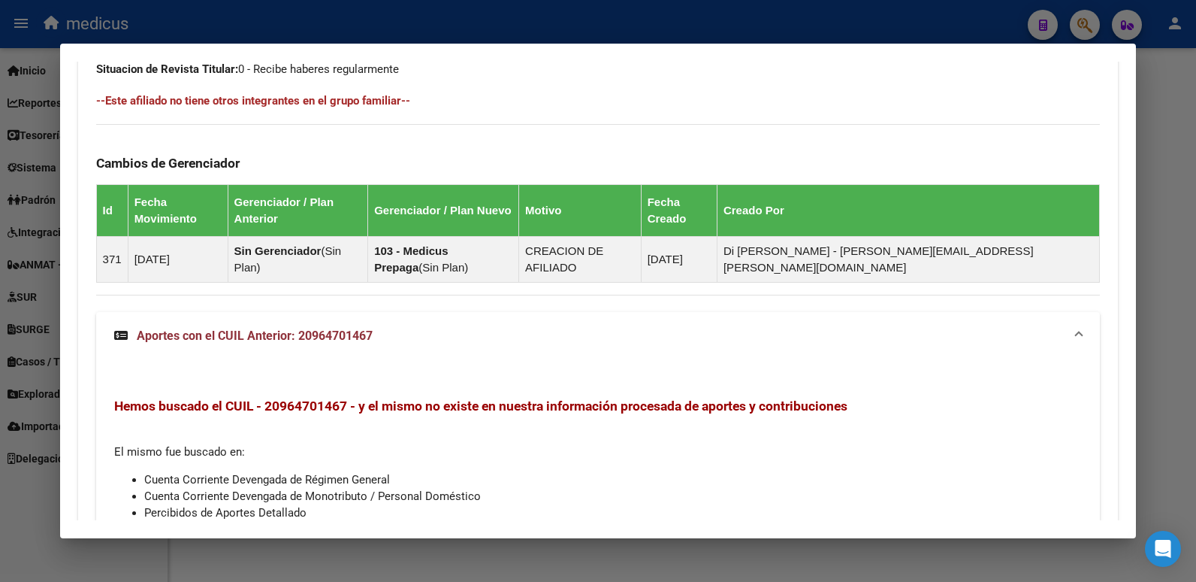
click at [829, 5] on div at bounding box center [598, 291] width 1196 height 582
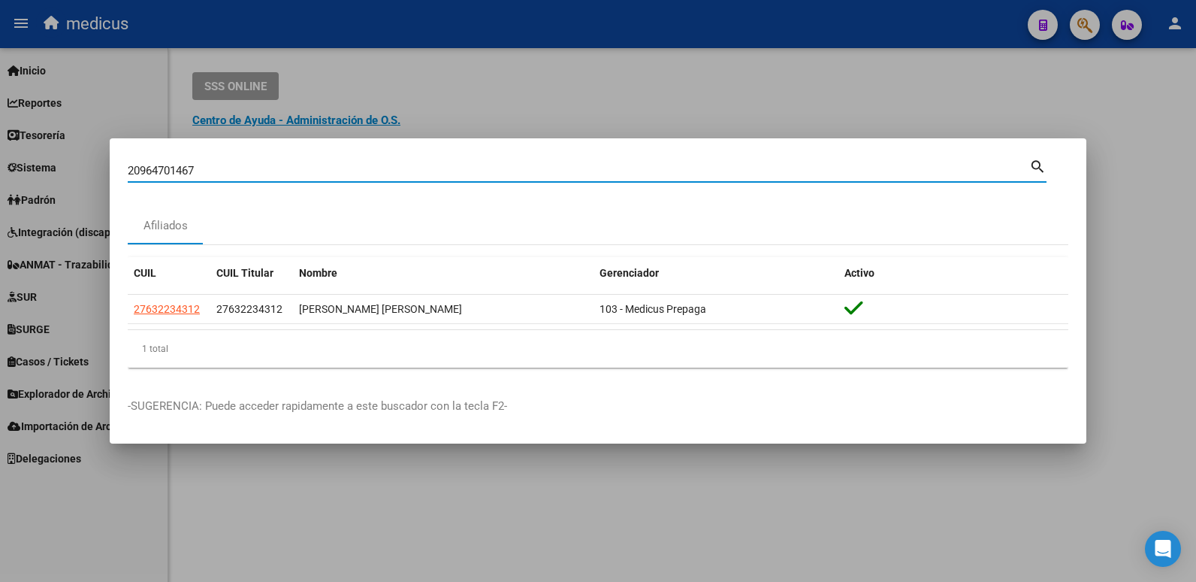
drag, startPoint x: 265, startPoint y: 175, endPoint x: -3, endPoint y: 150, distance: 268.7
click at [0, 150] on html "menu medicus person Firma Express Inicio Calendario SSS Instructivos Contacto O…" at bounding box center [598, 291] width 1196 height 582
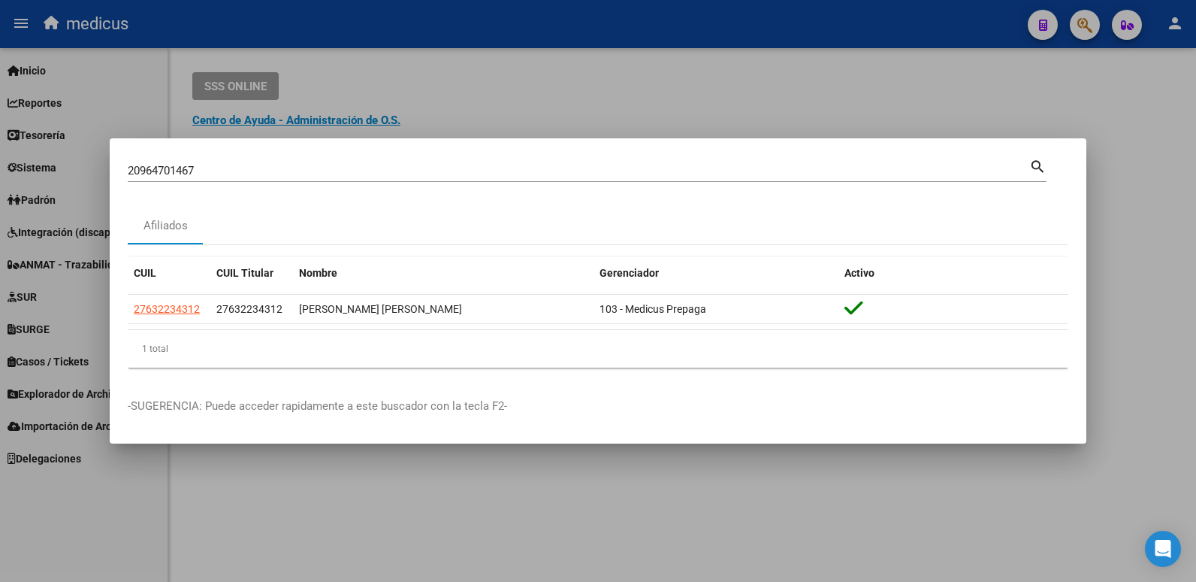
click at [1042, 159] on mat-icon "search" at bounding box center [1038, 165] width 17 height 18
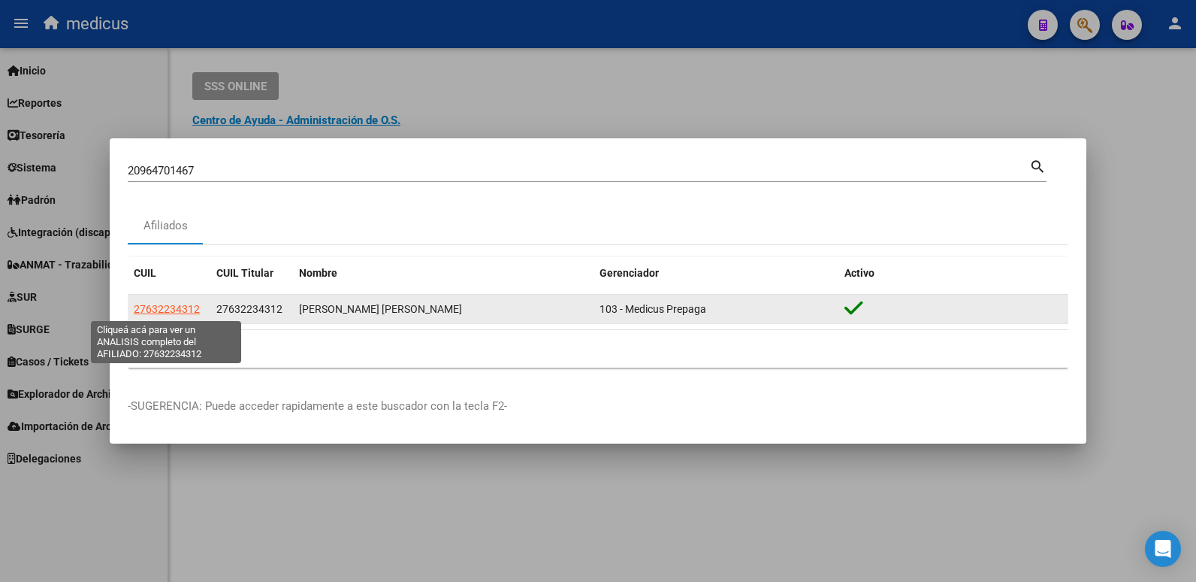
click at [181, 304] on span "27632234312" at bounding box center [167, 309] width 66 height 12
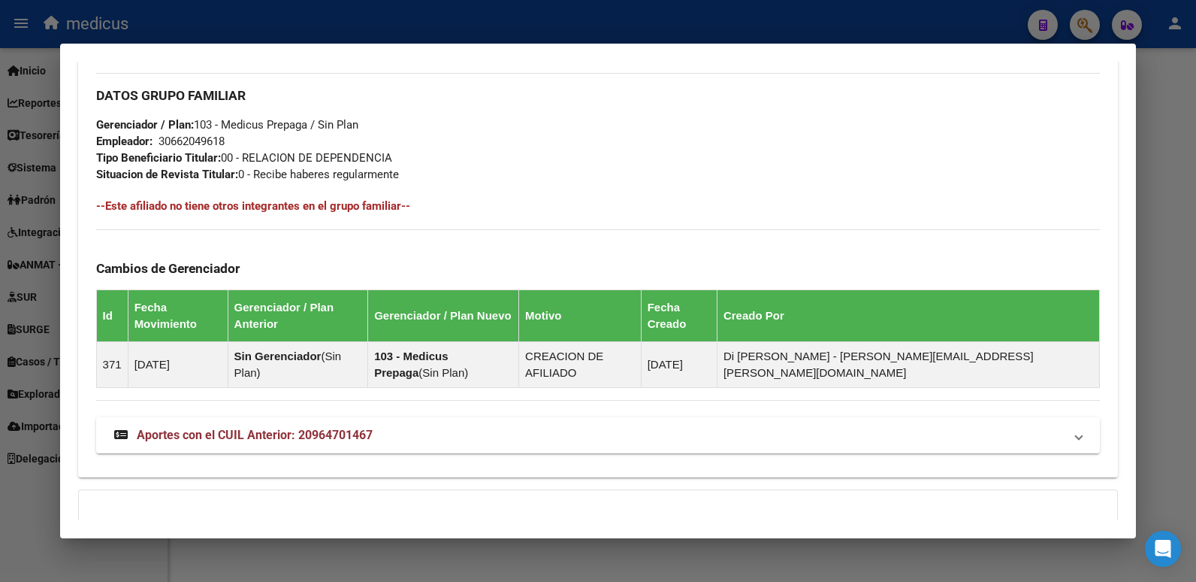
scroll to position [818, 0]
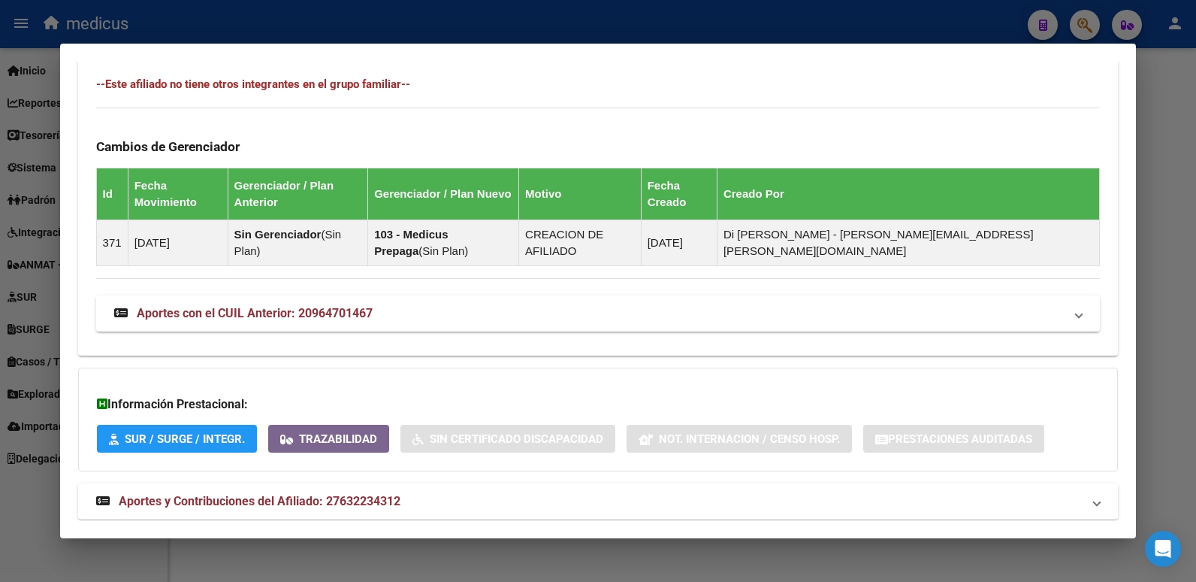
click at [180, 306] on span "Aportes con el CUIL Anterior: 20964701467" at bounding box center [255, 313] width 236 height 14
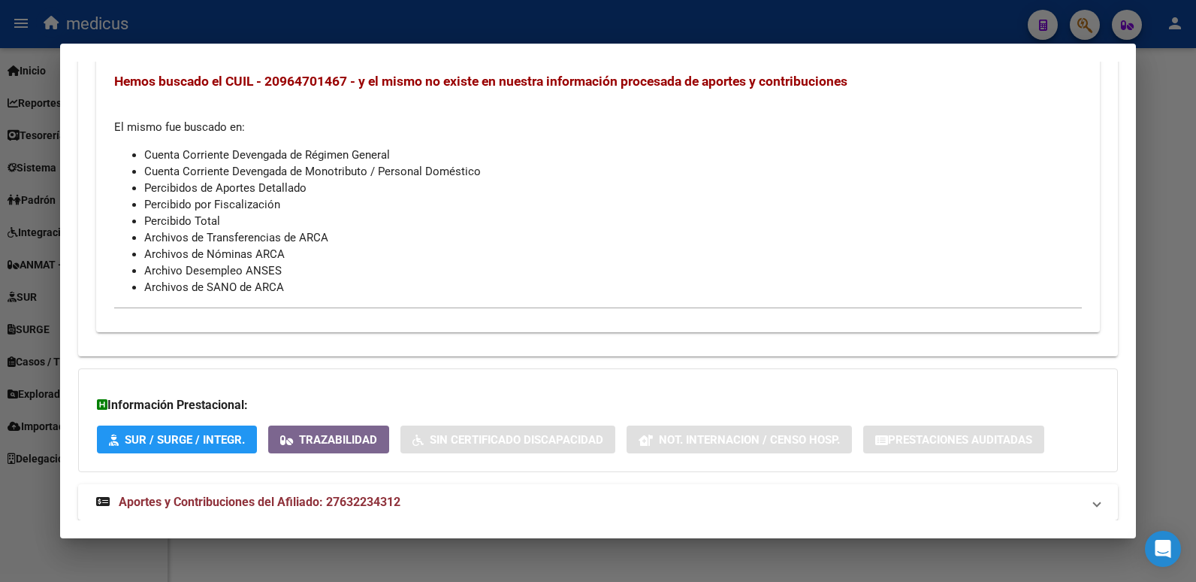
scroll to position [1126, 0]
click at [230, 494] on span "Aportes y Contribuciones del Afiliado: 27632234312" at bounding box center [260, 501] width 282 height 14
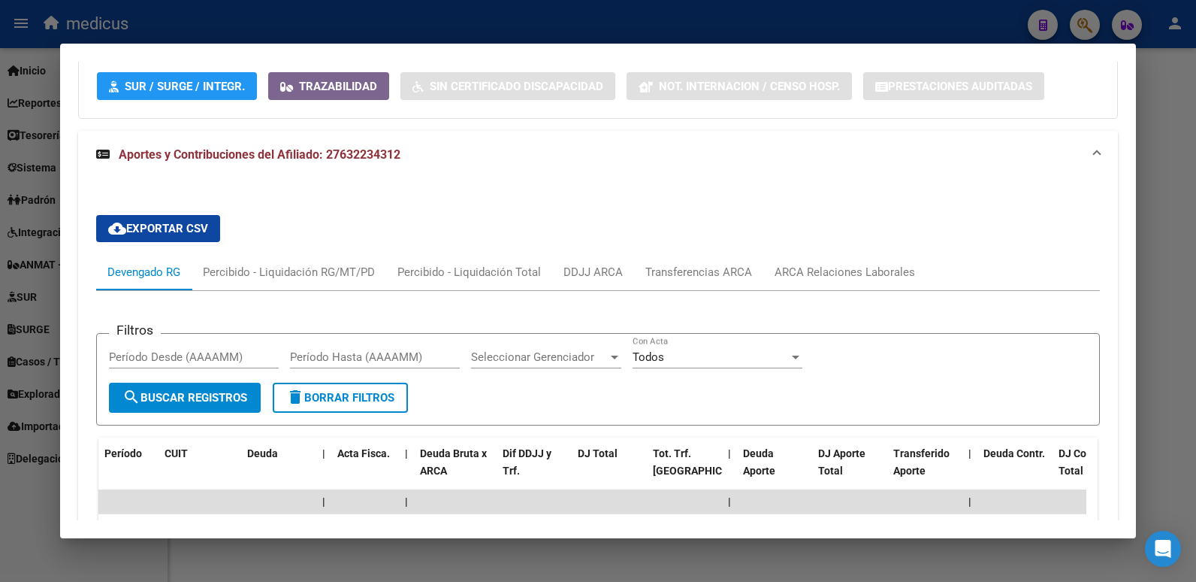
scroll to position [1477, 0]
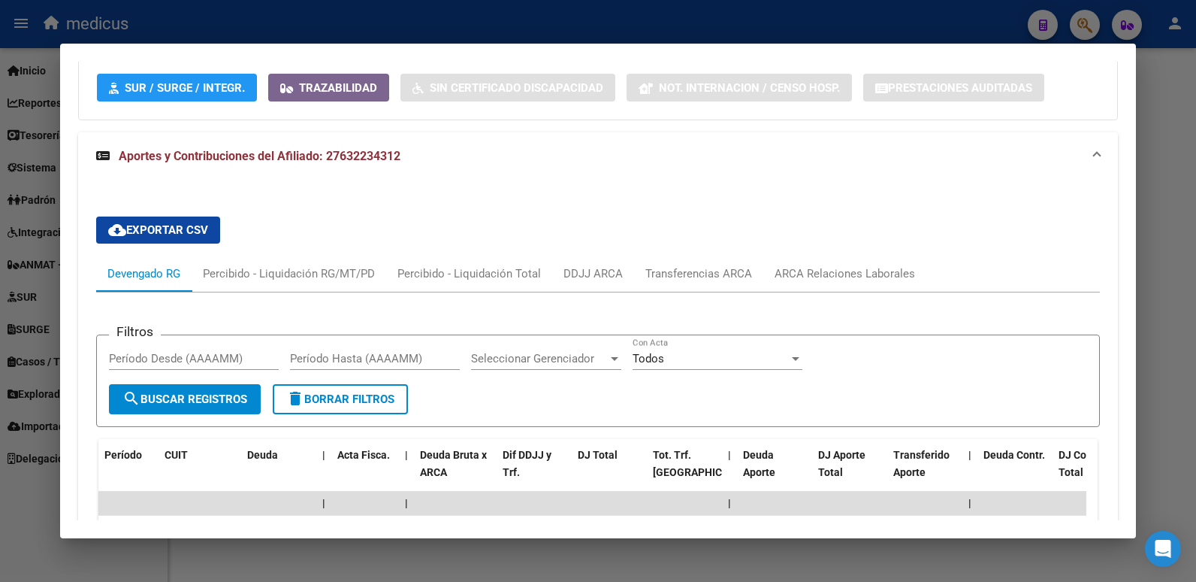
drag, startPoint x: 413, startPoint y: 132, endPoint x: 328, endPoint y: 122, distance: 84.6
click at [328, 147] on mat-panel-title "Aportes y Contribuciones del Afiliado: 27632234312" at bounding box center [589, 156] width 987 height 18
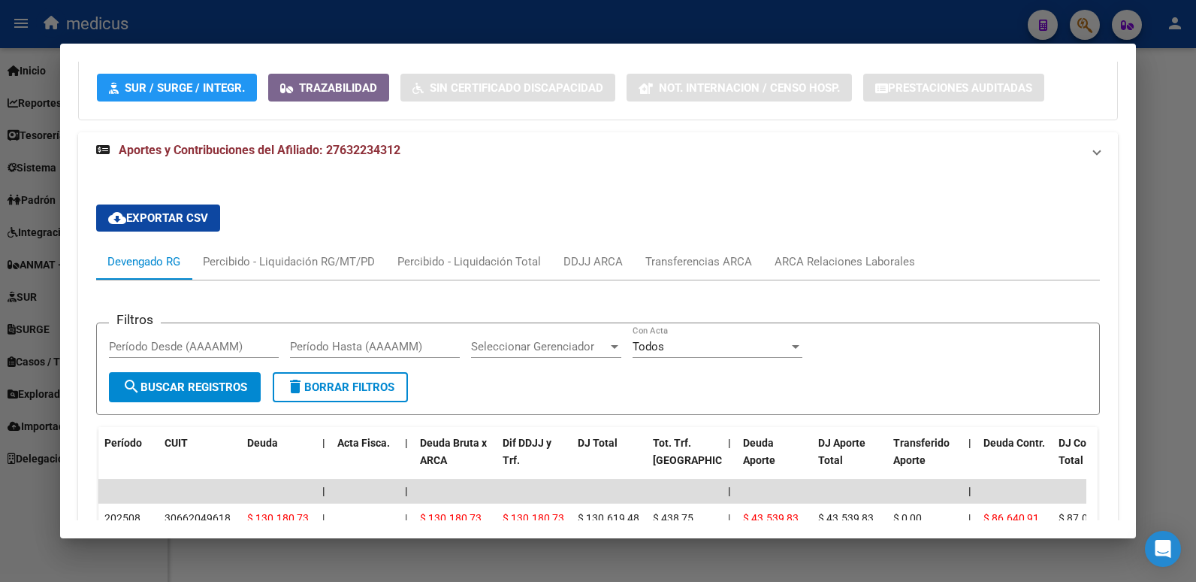
scroll to position [1126, 0]
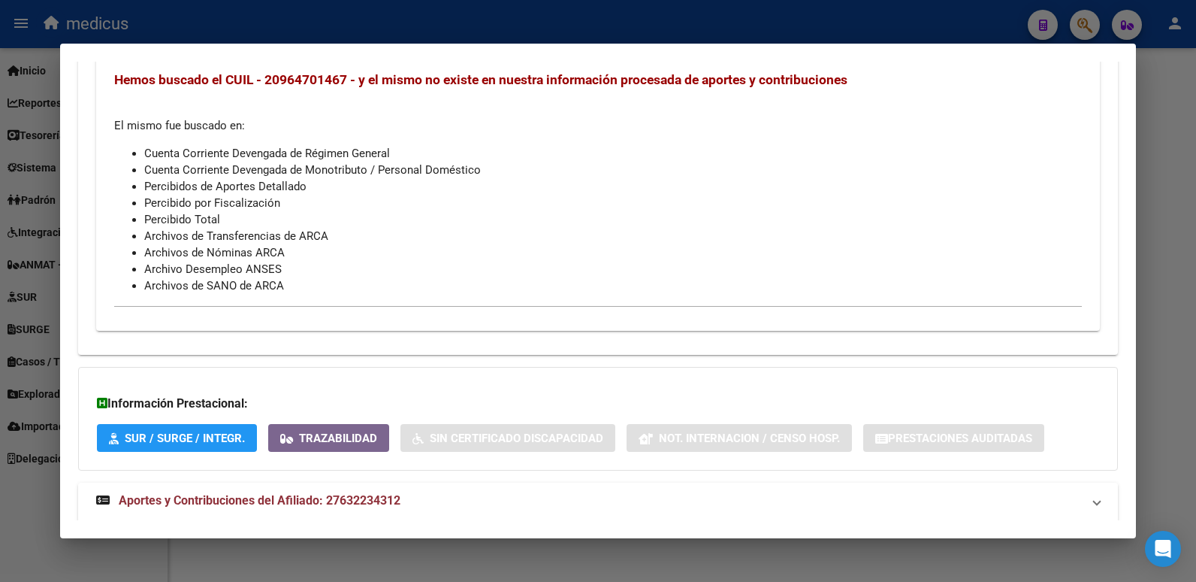
copy span "27632234312"
click at [432, 483] on mat-expansion-panel-header "Aportes y Contribuciones del Afiliado: 27632234312" at bounding box center [598, 501] width 1041 height 36
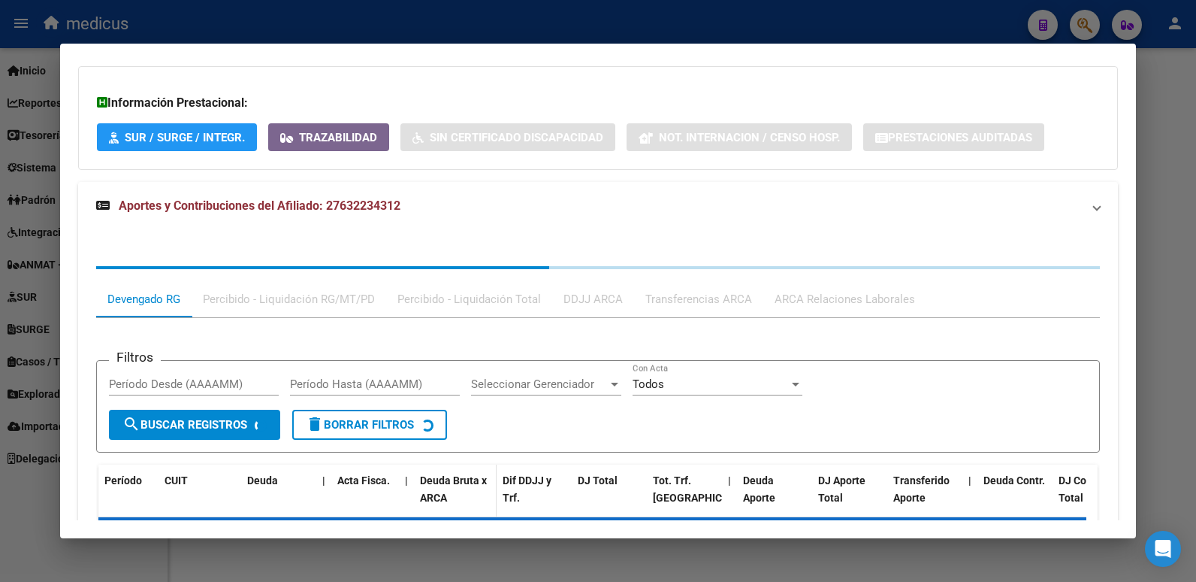
scroll to position [1477, 0]
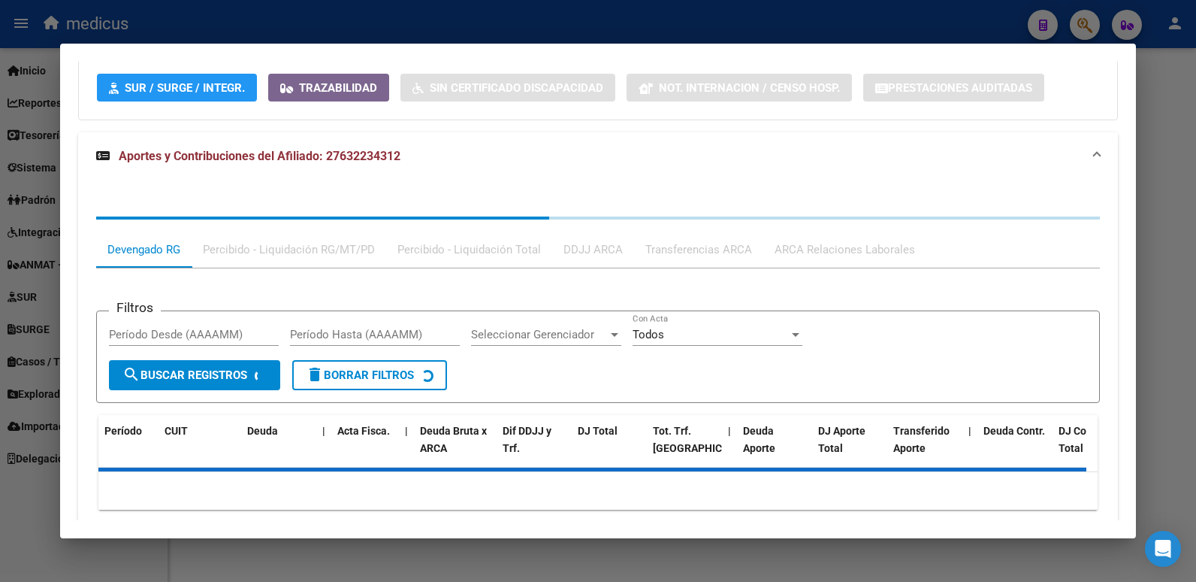
click at [459, 147] on mat-panel-title "Aportes y Contribuciones del Afiliado: 27632234312" at bounding box center [589, 156] width 987 height 18
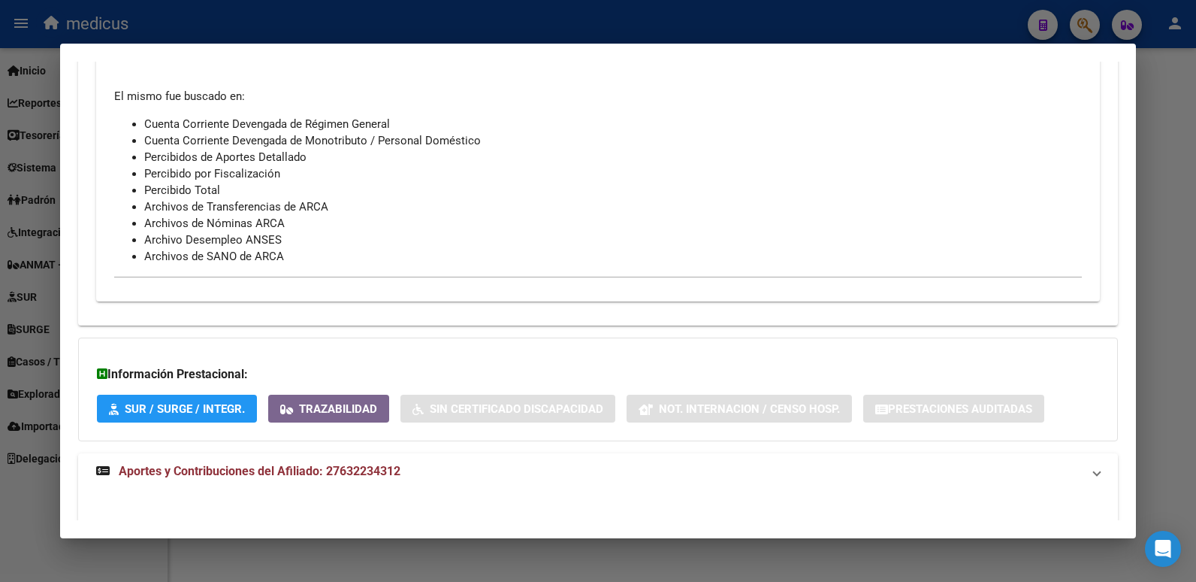
scroll to position [1126, 0]
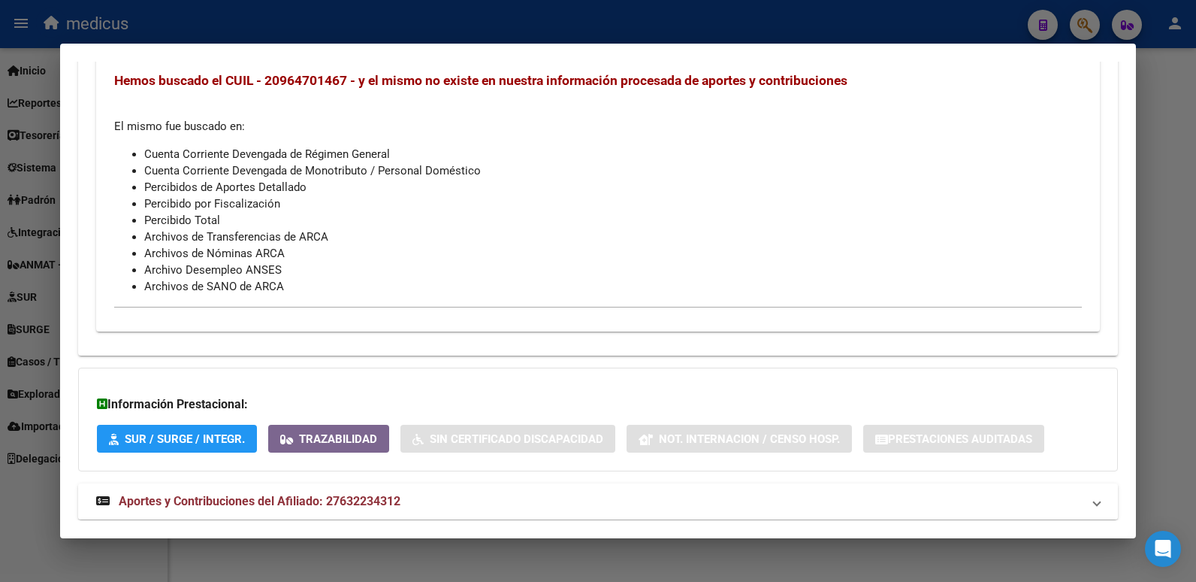
drag, startPoint x: 322, startPoint y: 464, endPoint x: 410, endPoint y: 470, distance: 87.4
click at [410, 492] on mat-panel-title "Aportes y Contribuciones del Afiliado: 27632234312" at bounding box center [589, 501] width 987 height 18
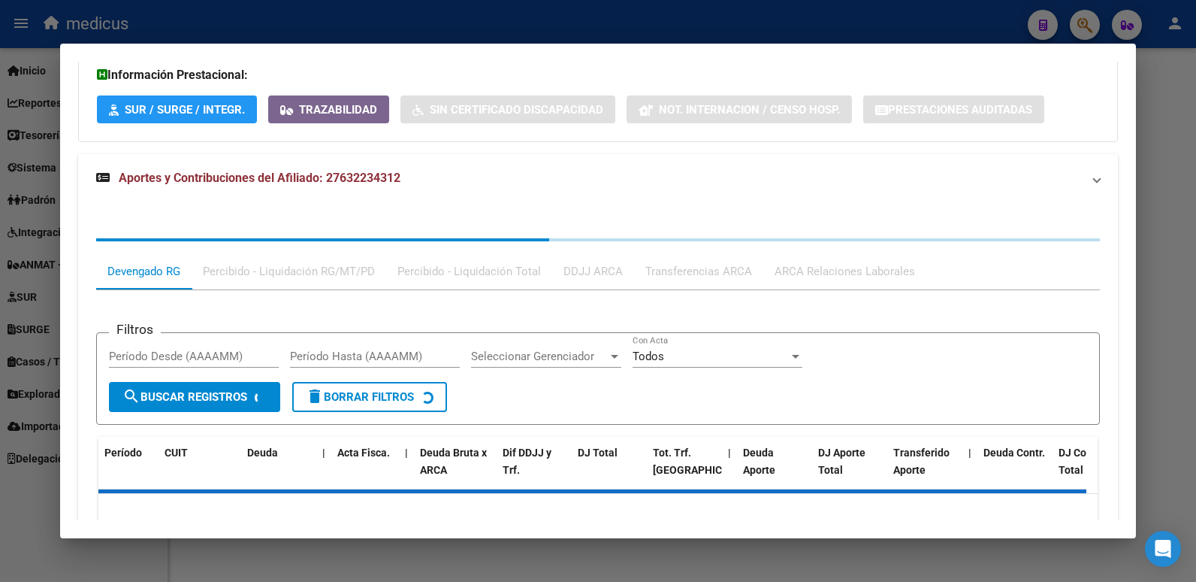
scroll to position [1477, 0]
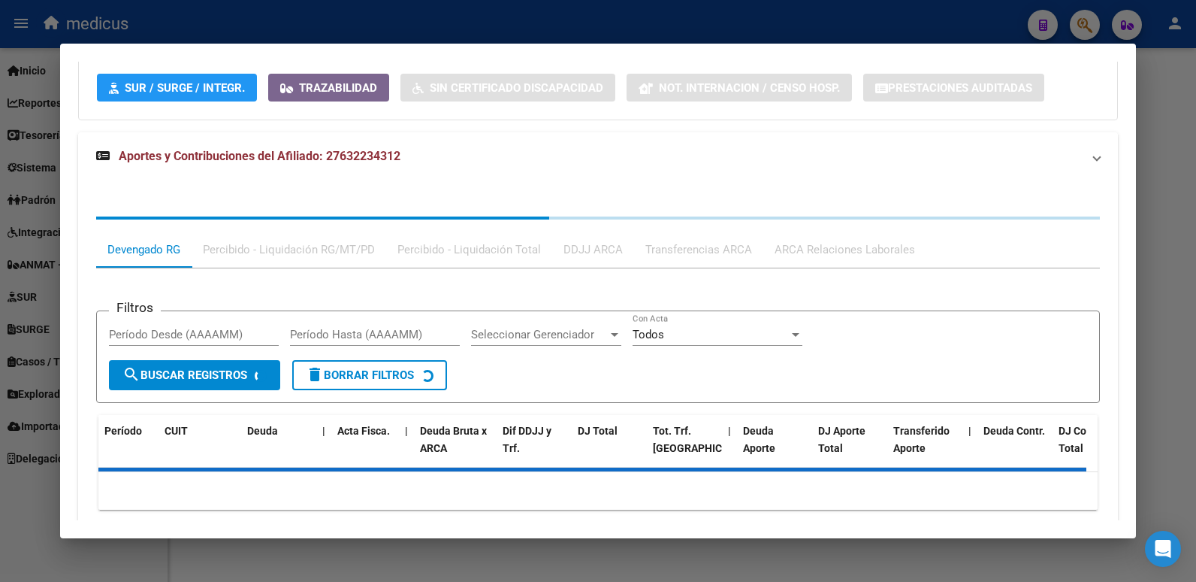
copy span "27632234312"
